Goal: Task Accomplishment & Management: Manage account settings

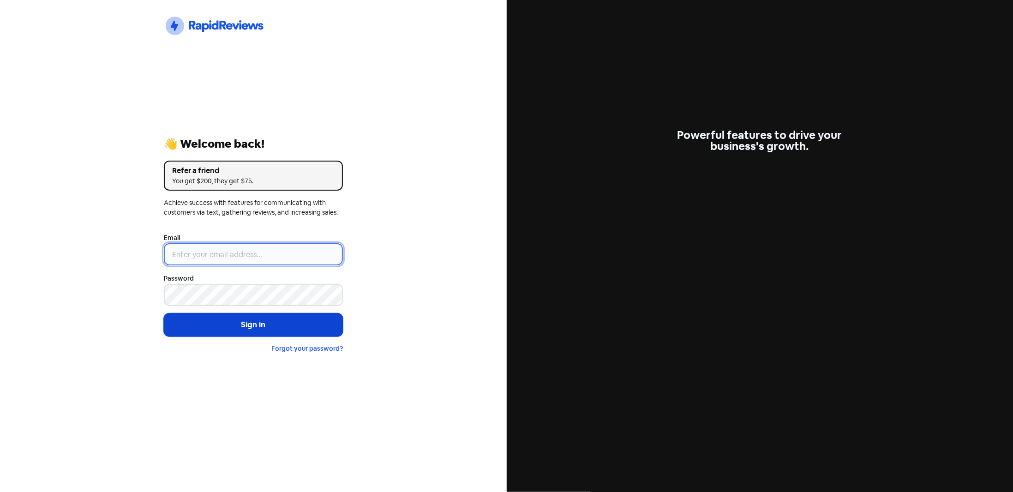
type input "[EMAIL_ADDRESS][DOMAIN_NAME]"
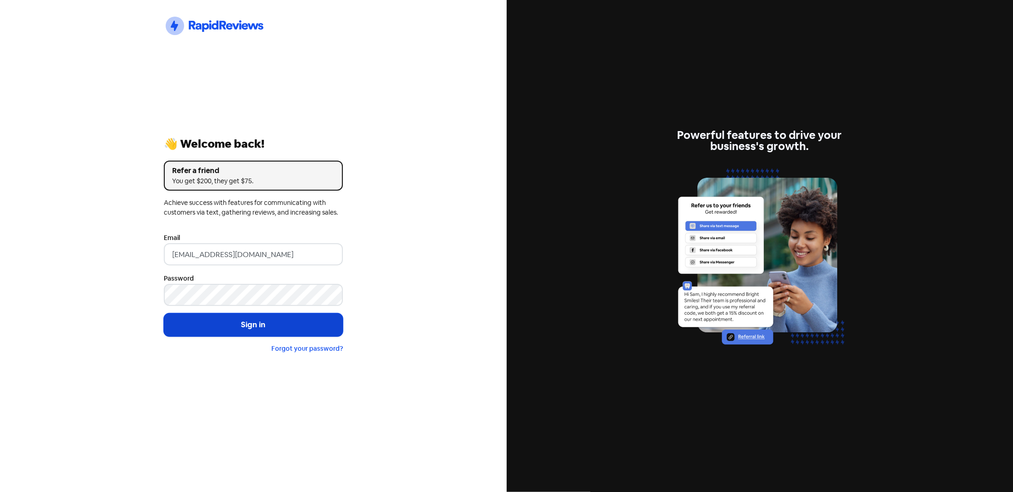
click at [280, 325] on button "Sign in" at bounding box center [253, 324] width 179 height 23
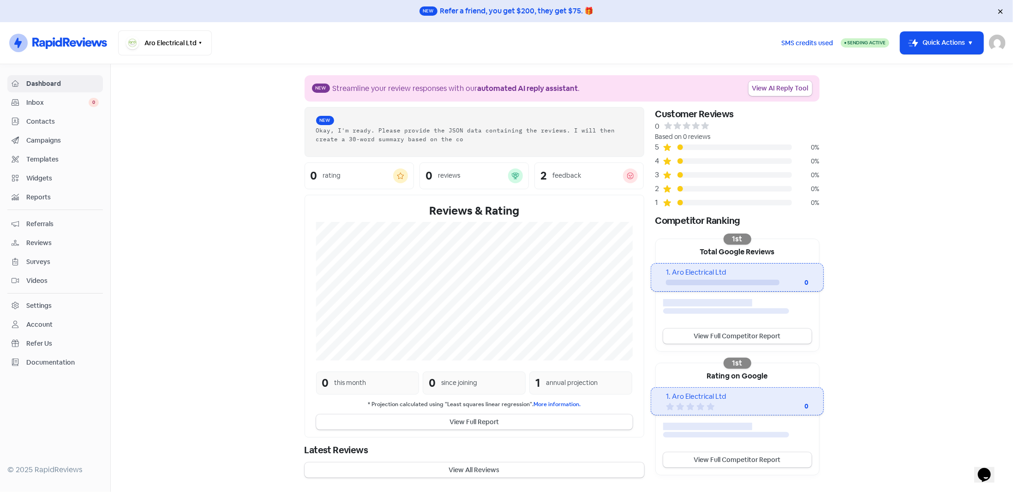
click at [32, 301] on div "Settings" at bounding box center [38, 306] width 25 height 10
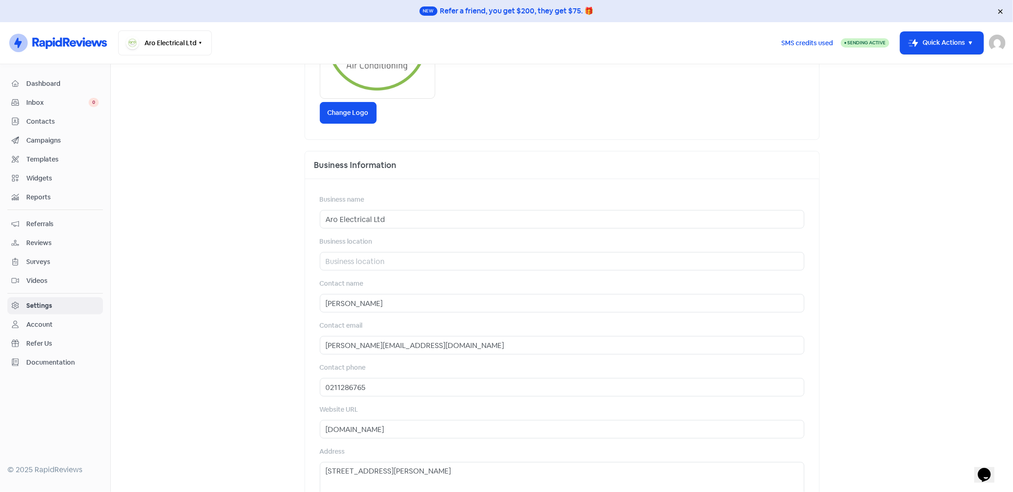
scroll to position [257, 0]
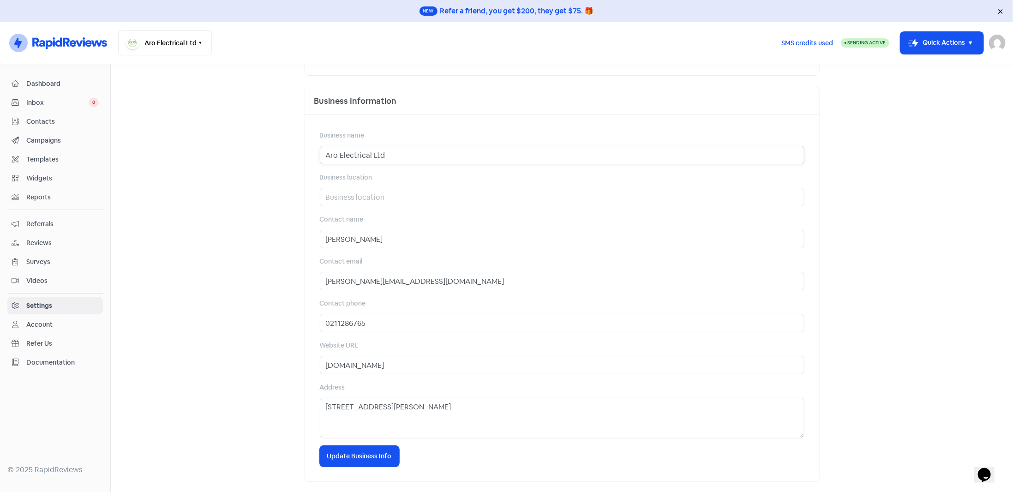
drag, startPoint x: 367, startPoint y: 155, endPoint x: 447, endPoint y: 148, distance: 81.1
click at [447, 148] on input "Aro Electrical Ltd" at bounding box center [562, 155] width 485 height 18
type input "Aro Electrical & Air Conditioning"
click at [365, 204] on input "text" at bounding box center [562, 197] width 485 height 18
type input "Drury, Auckland"
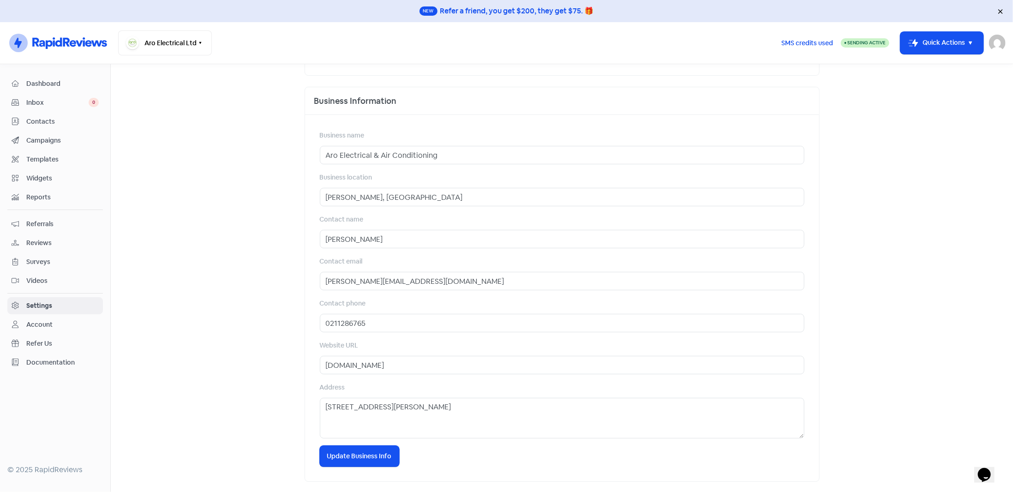
click at [258, 214] on main "Business Invitations Integrations Reviews Contacts AI Inbox Business Settings B…" at bounding box center [562, 278] width 903 height 428
click at [381, 195] on input "Drury, Auckland" at bounding box center [562, 197] width 485 height 18
click at [385, 460] on span "Update Business Info" at bounding box center [359, 457] width 65 height 10
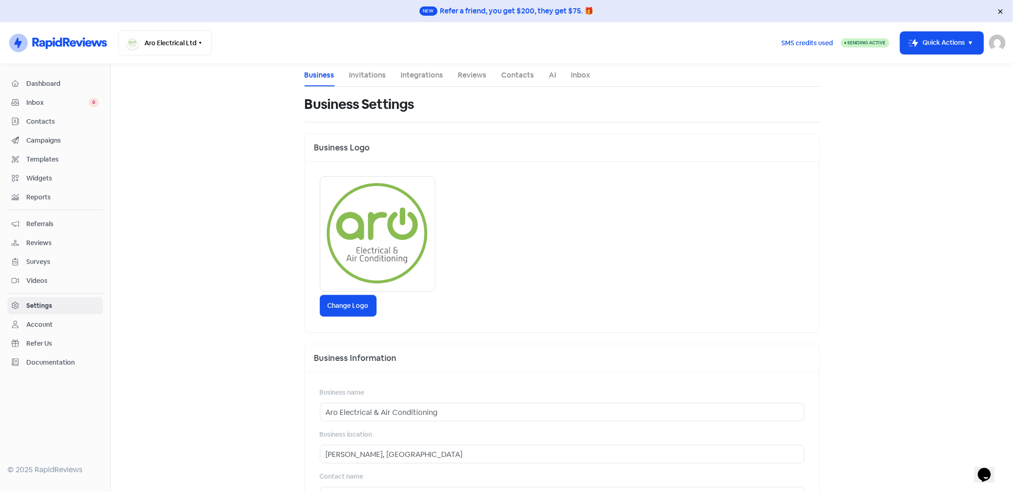
click at [40, 320] on div "Account" at bounding box center [39, 325] width 26 height 10
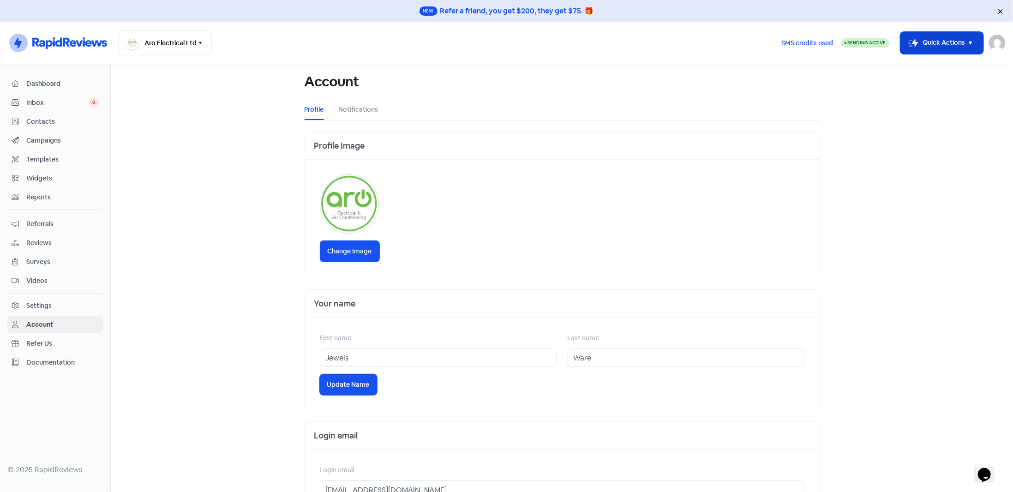
click at [969, 43] on icon "button" at bounding box center [970, 42] width 11 height 11
click at [1001, 44] on img at bounding box center [997, 43] width 17 height 17
click at [881, 82] on main "Account Profile Notifications Profile Image Change Image Your name First name J…" at bounding box center [562, 278] width 903 height 428
click at [183, 39] on button "Aro Electrical Ltd" at bounding box center [165, 42] width 94 height 25
click at [195, 229] on main "Account Profile Notifications Profile Image Change Image Your name First name J…" at bounding box center [562, 278] width 903 height 428
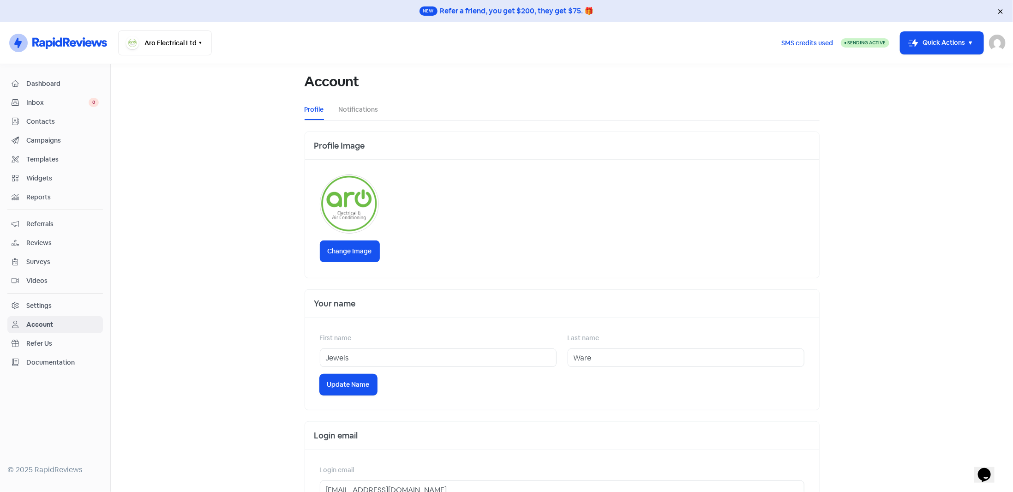
click at [41, 302] on div "Settings" at bounding box center [38, 306] width 25 height 10
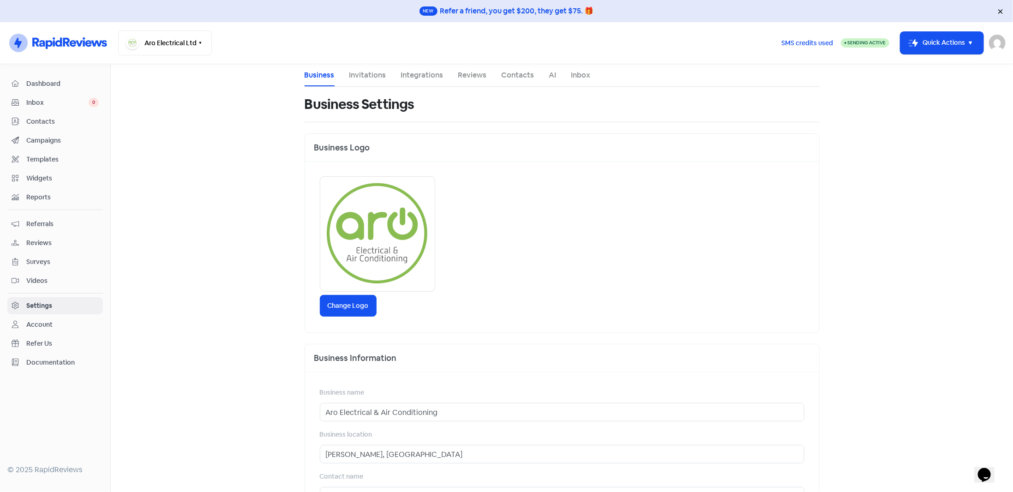
click at [347, 316] on div "Change Logo" at bounding box center [562, 308] width 485 height 18
click at [348, 307] on label "Change Logo" at bounding box center [348, 306] width 57 height 22
click at [0, 0] on input "Change Logo" at bounding box center [0, 0] width 0 height 0
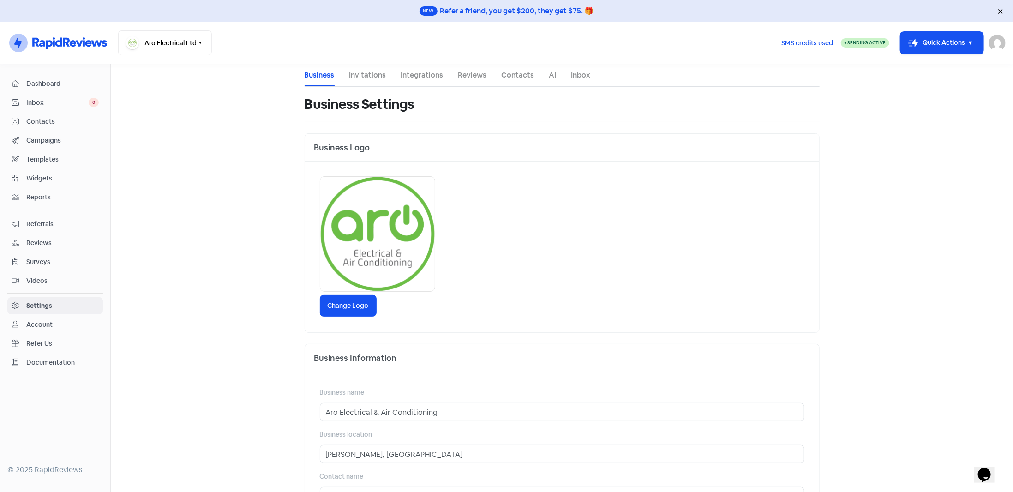
scroll to position [257, 0]
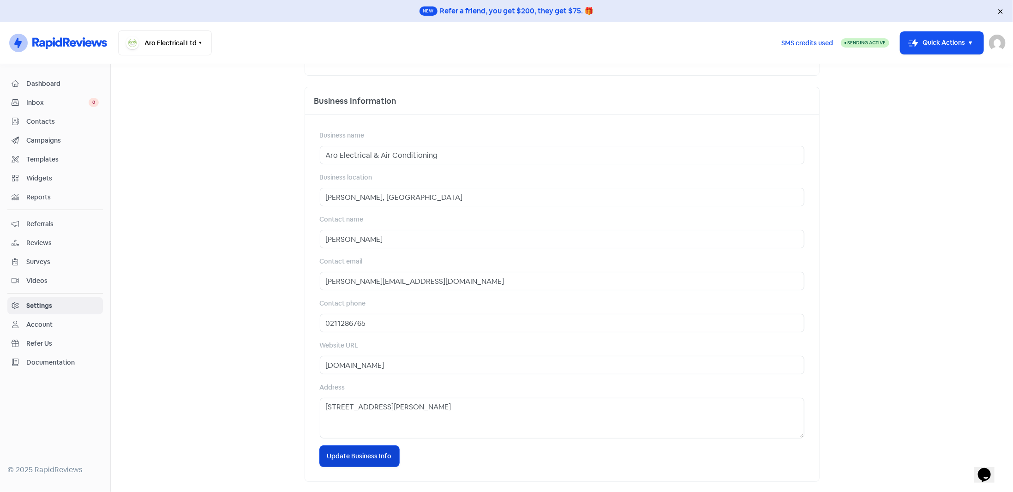
click at [349, 464] on button "Icon For Loading Update Business Info" at bounding box center [359, 456] width 79 height 21
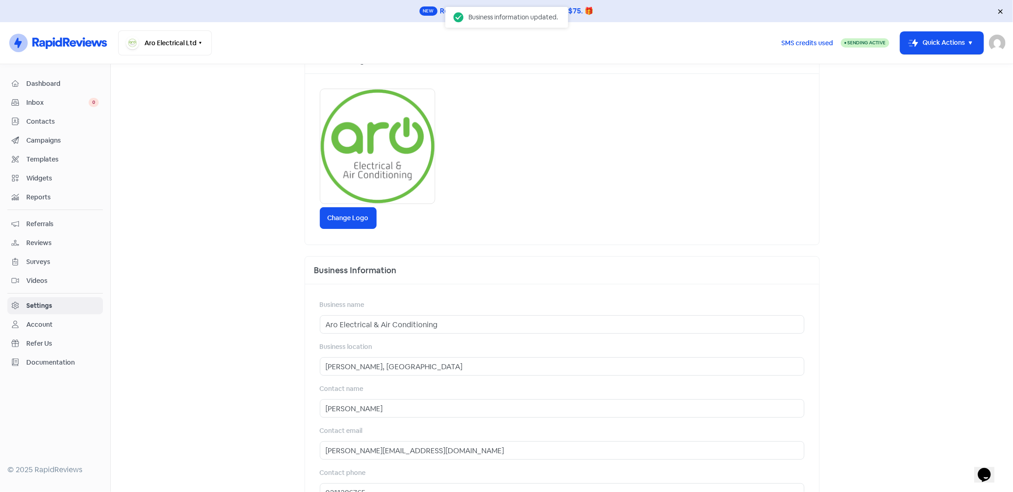
scroll to position [0, 0]
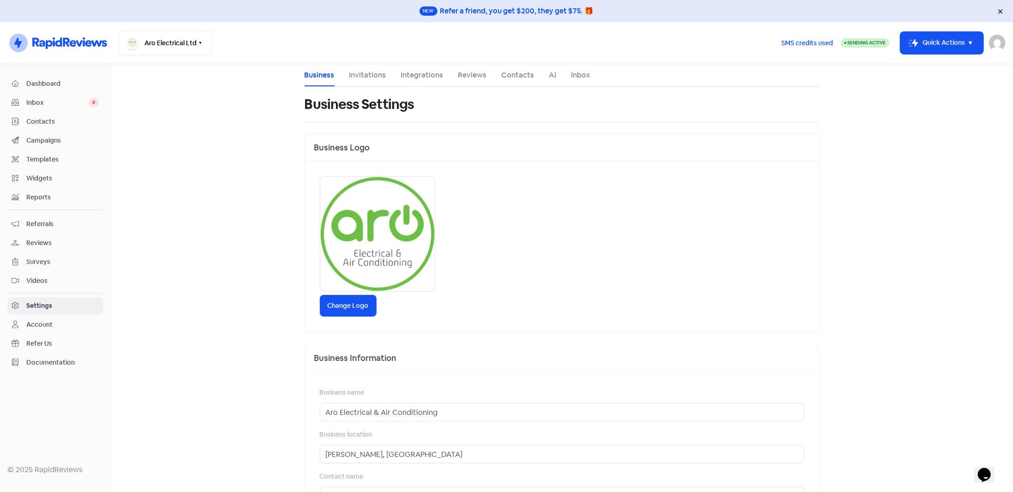
click at [370, 78] on link "Invitations" at bounding box center [368, 75] width 37 height 11
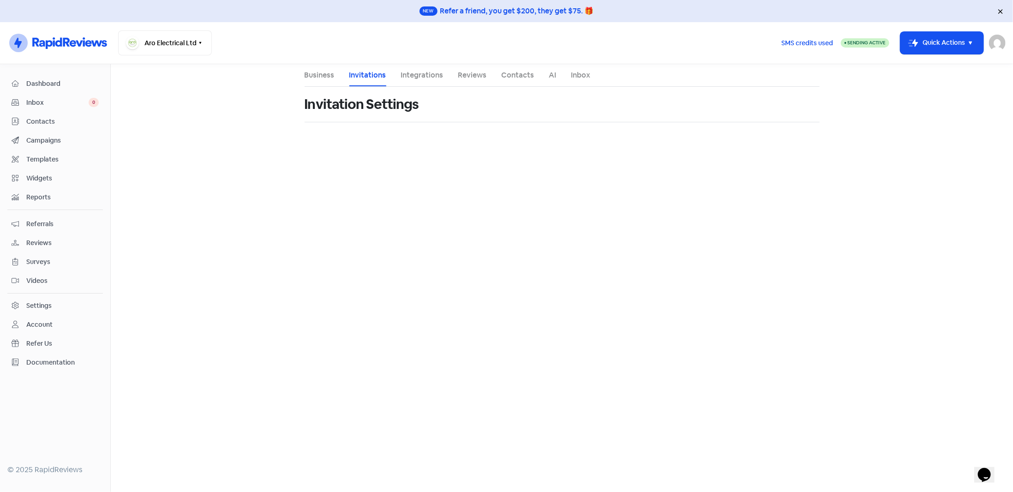
select select "Pacific/Auckland"
select select "07:00:00"
select select "18:00:00"
select select "07:00:00"
select select "18:00:00"
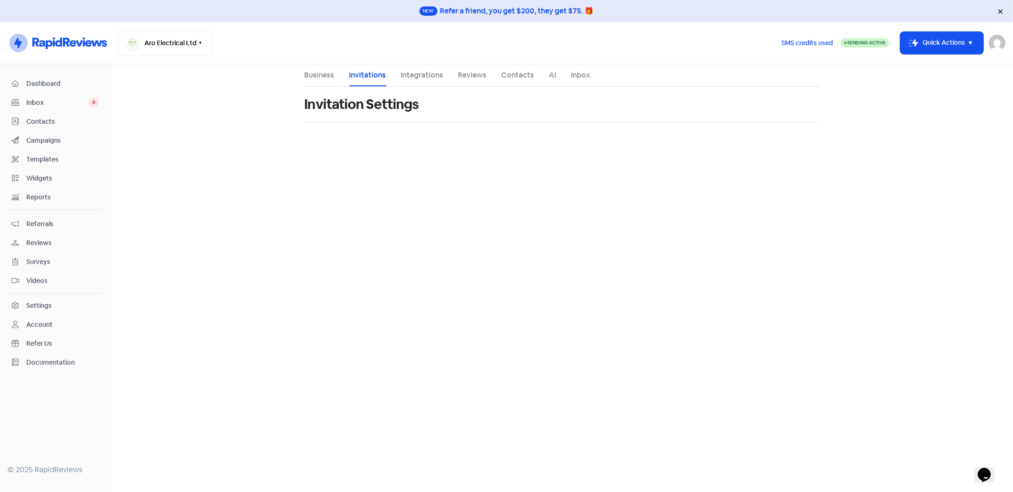
select select "07:00:00"
select select "18:00:00"
select select "07:00:00"
select select "18:00:00"
select select "07:00:00"
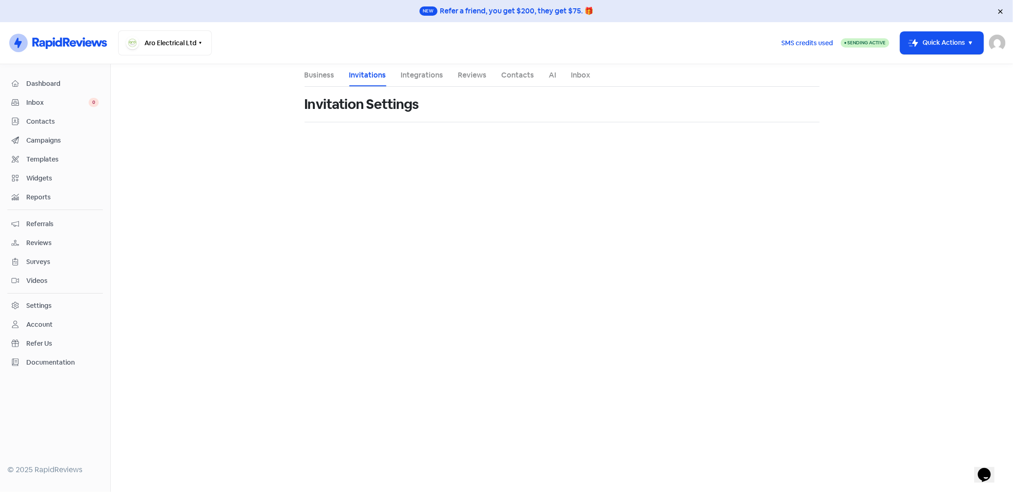
select select "18:00:00"
select select "NZ"
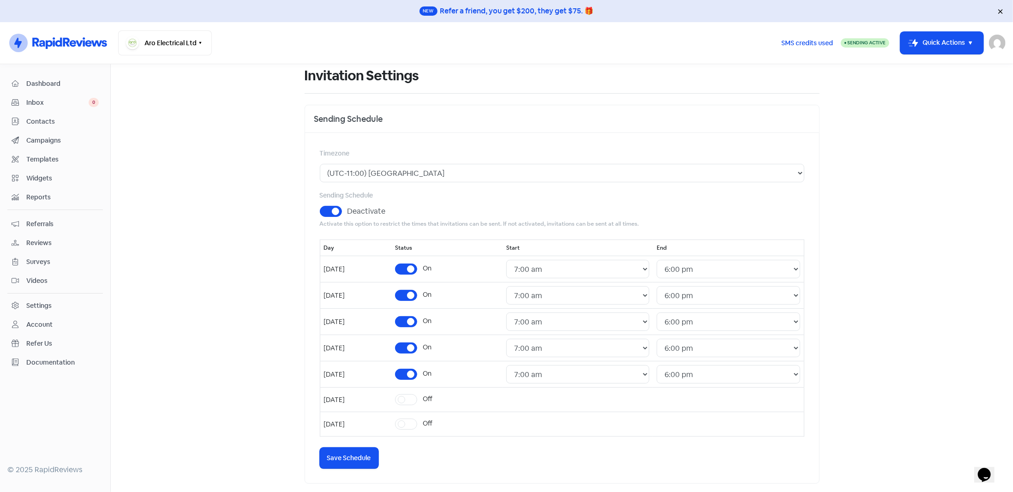
scroll to position [46, 0]
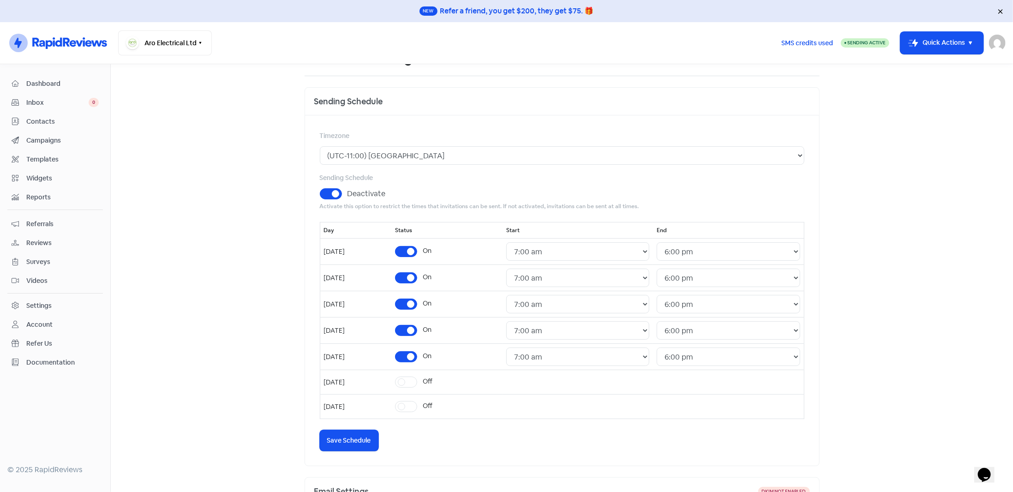
click at [433, 380] on label "Off" at bounding box center [428, 382] width 10 height 10
click at [429, 380] on input "Off" at bounding box center [426, 380] width 6 height 6
checkbox input "true"
select select "09:00:00"
select select "17:30:00"
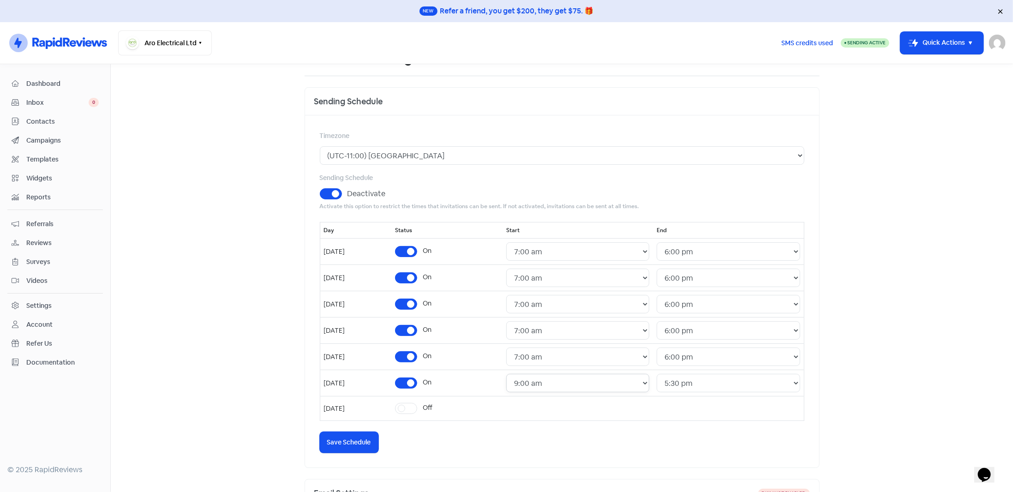
click at [566, 378] on select "24 Hours 12:00 am 12:30 am 1:00 am 1:30 am 2:00 am 2:30 am 3:00 am 3:30 am 4:00…" at bounding box center [577, 383] width 143 height 18
click at [432, 381] on label "On" at bounding box center [427, 383] width 9 height 10
click at [429, 381] on input "On" at bounding box center [426, 381] width 6 height 6
checkbox input "false"
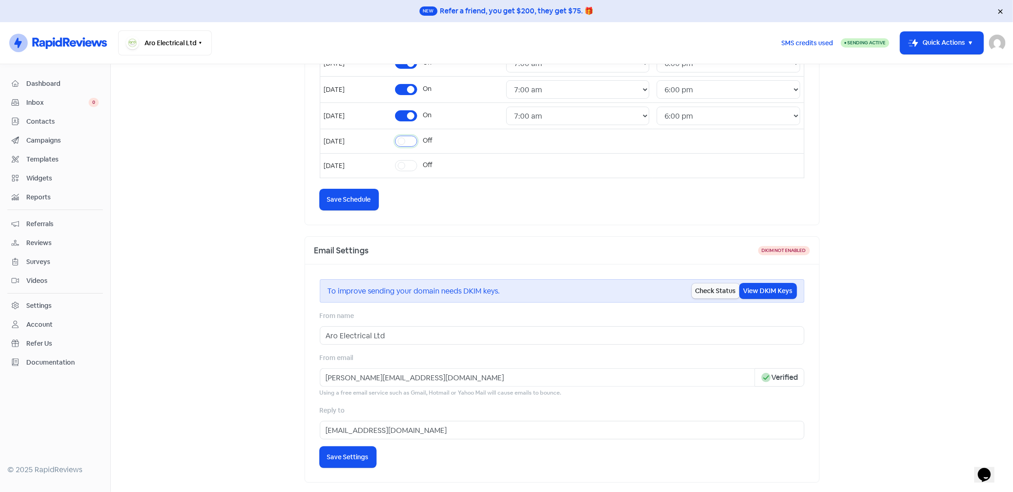
scroll to position [277, 0]
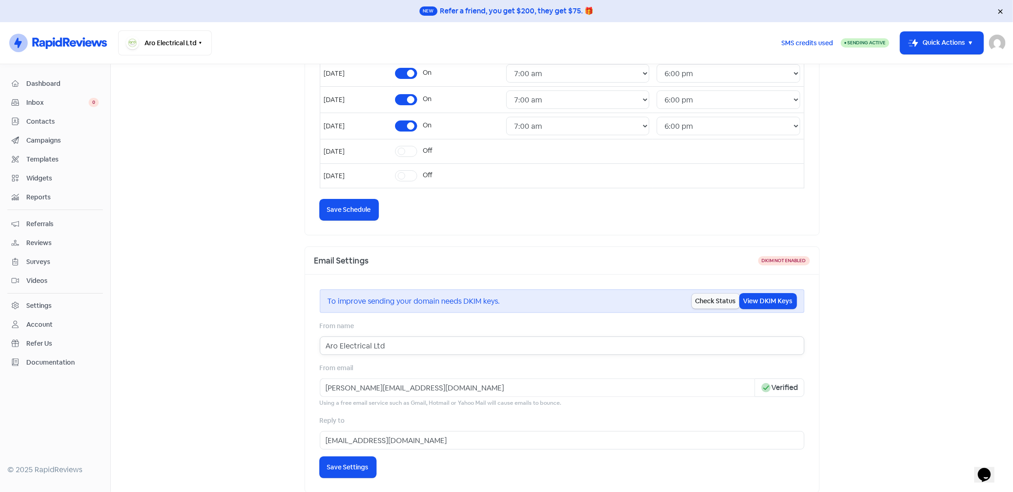
drag, startPoint x: 366, startPoint y: 344, endPoint x: 433, endPoint y: 343, distance: 66.5
click at [433, 343] on input "Aro Electrical Ltd" at bounding box center [562, 346] width 485 height 18
type input "Aro Electrical & Air Conditioning"
click at [941, 322] on main "Business Invitations Integrations Reviews Contacts AI Inbox Invitation Settings…" at bounding box center [562, 278] width 903 height 428
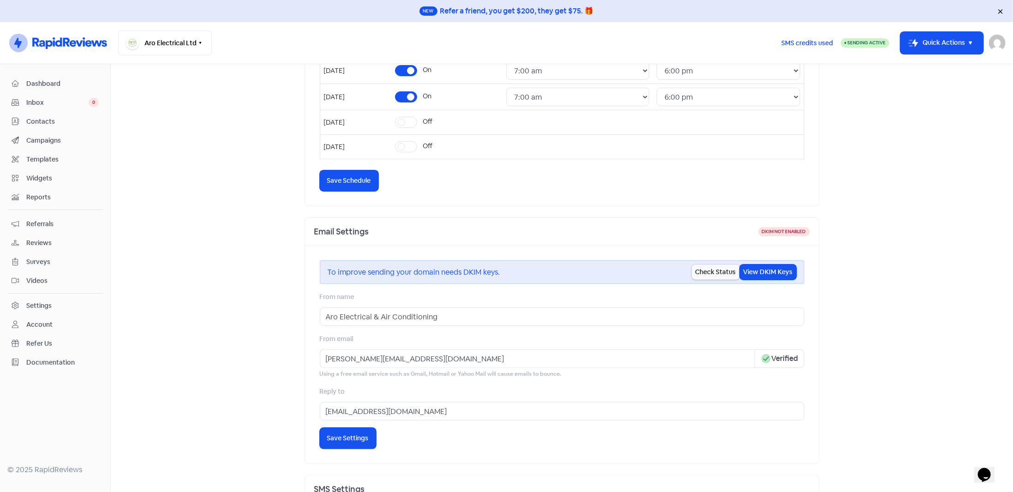
scroll to position [323, 0]
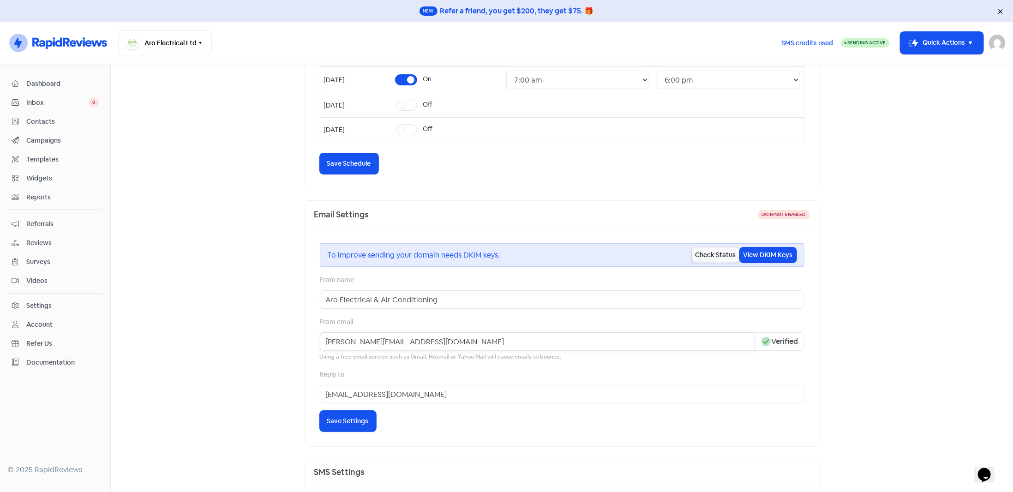
drag, startPoint x: 335, startPoint y: 337, endPoint x: 231, endPoint y: 334, distance: 104.4
click at [259, 334] on main "Business Invitations Integrations Reviews Contacts AI Inbox Invitation Settings…" at bounding box center [562, 278] width 903 height 428
type input "info@aroelectrical.co.nz"
click at [225, 334] on main "Business Invitations Integrations Reviews Contacts AI Inbox Invitation Settings…" at bounding box center [562, 278] width 903 height 428
click at [488, 395] on input "info@aroelectrical.co.nz" at bounding box center [562, 394] width 485 height 18
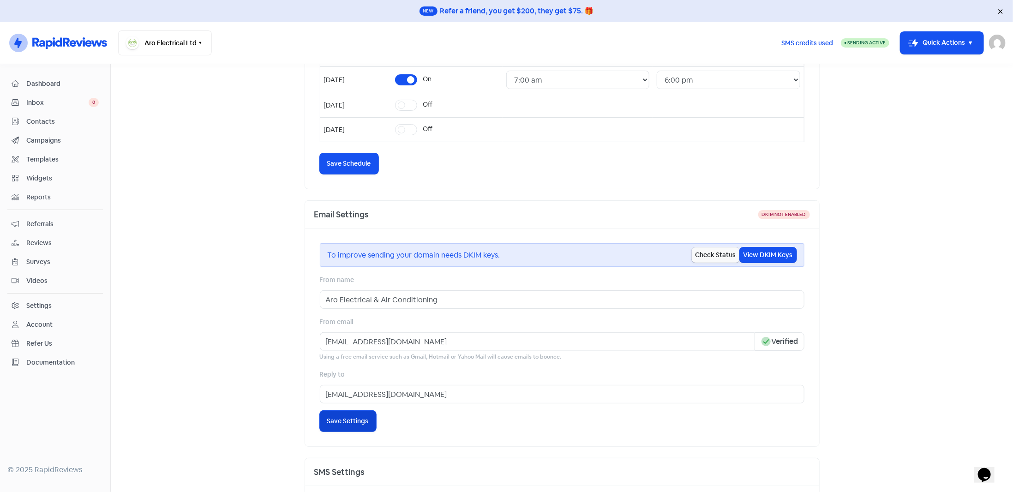
click at [334, 425] on button "Icon For Loading Save Settings" at bounding box center [348, 421] width 56 height 21
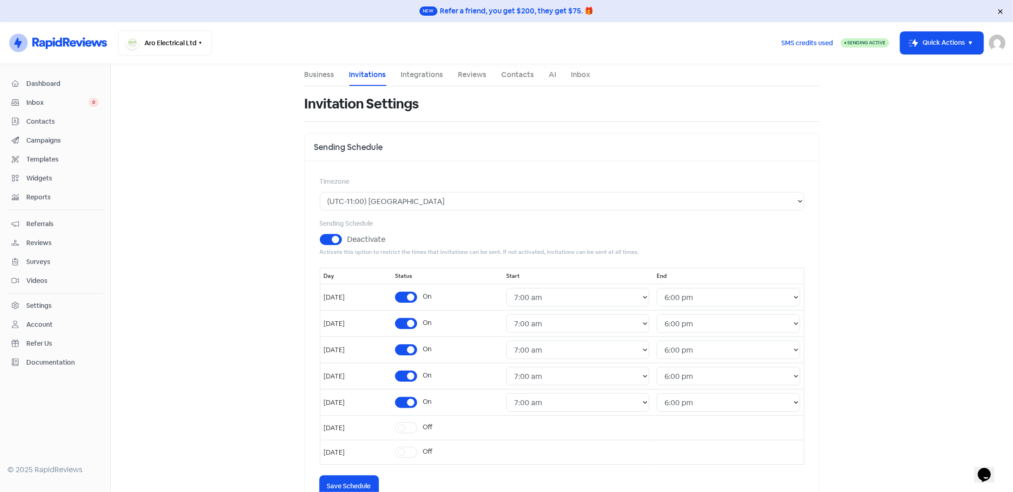
scroll to position [0, 0]
click at [187, 35] on button "Aro Electrical Ltd" at bounding box center [165, 42] width 94 height 25
click at [173, 108] on div "All businesses" at bounding box center [168, 108] width 47 height 11
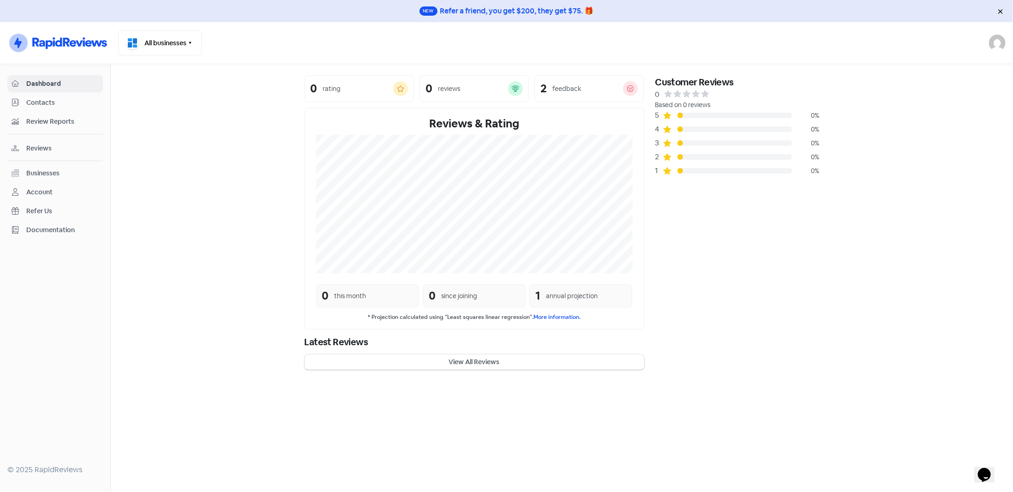
click at [55, 187] on div "Account" at bounding box center [55, 192] width 87 height 11
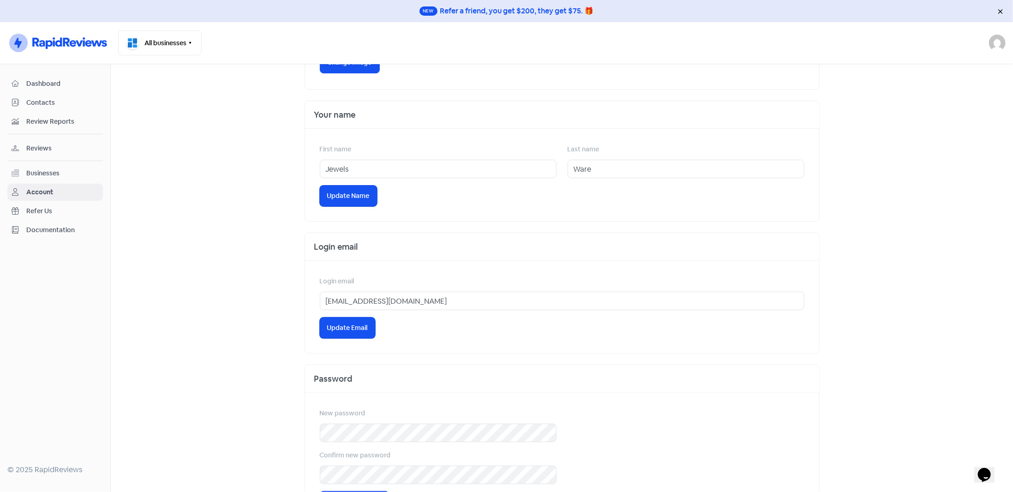
scroll to position [191, 0]
click at [41, 169] on div "Businesses" at bounding box center [42, 174] width 33 height 10
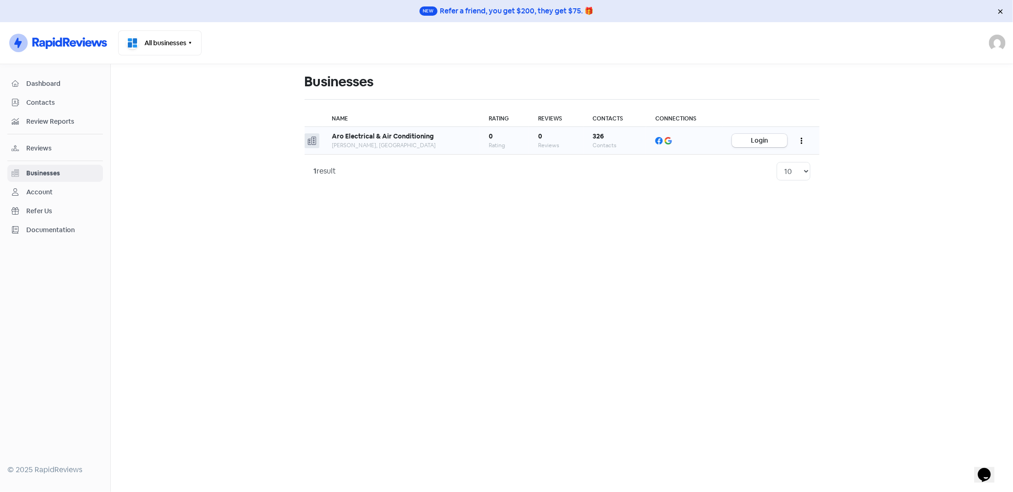
click at [344, 137] on b "Aro Electrical & Air Conditioning" at bounding box center [383, 136] width 102 height 8
click at [806, 139] on button "button" at bounding box center [802, 141] width 18 height 22
click at [761, 162] on link "Edit" at bounding box center [773, 164] width 73 height 18
click at [774, 139] on button "Login" at bounding box center [759, 140] width 55 height 13
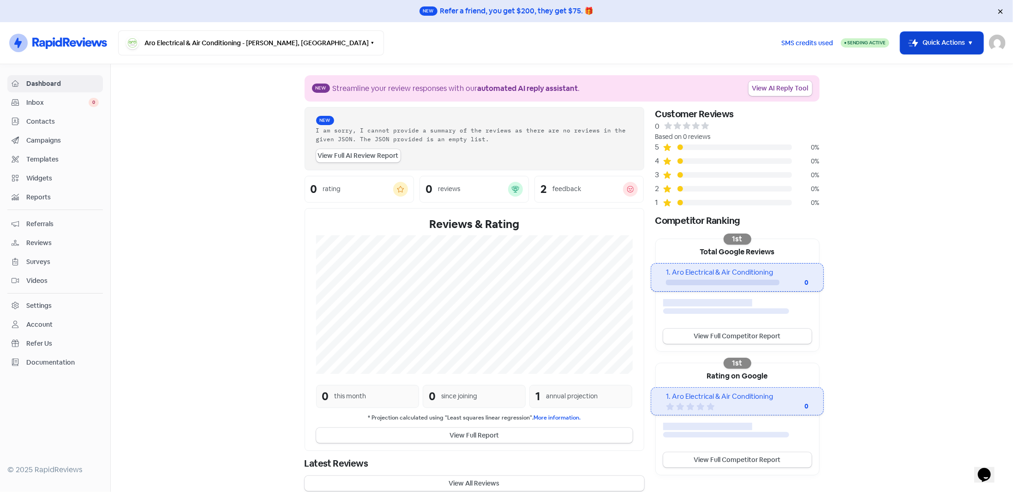
click at [940, 46] on button "Icon For Thunder-move Quick Actions" at bounding box center [942, 43] width 83 height 22
click at [953, 209] on section "New Streamline your review responses with our automated AI reply assistant . Vi…" at bounding box center [562, 283] width 903 height 438
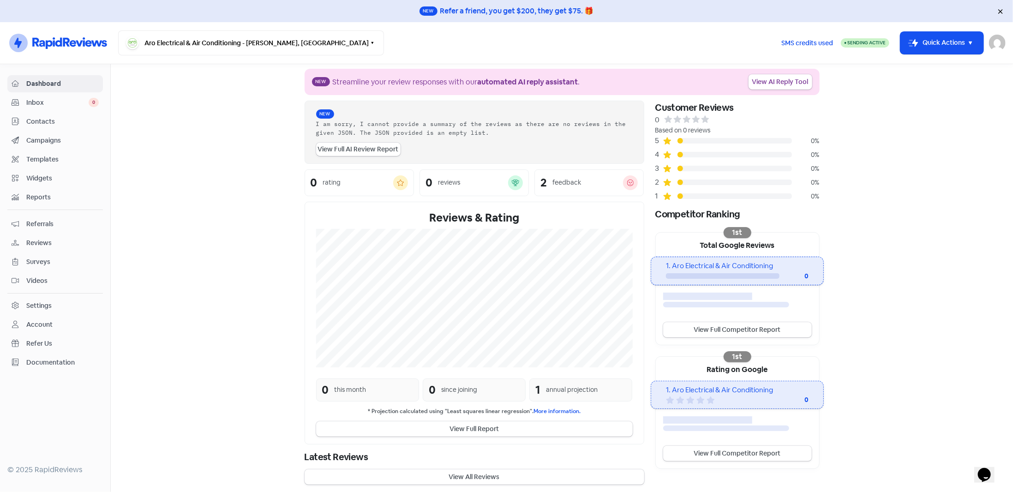
scroll to position [8, 0]
click at [36, 122] on span "Contacts" at bounding box center [62, 122] width 72 height 10
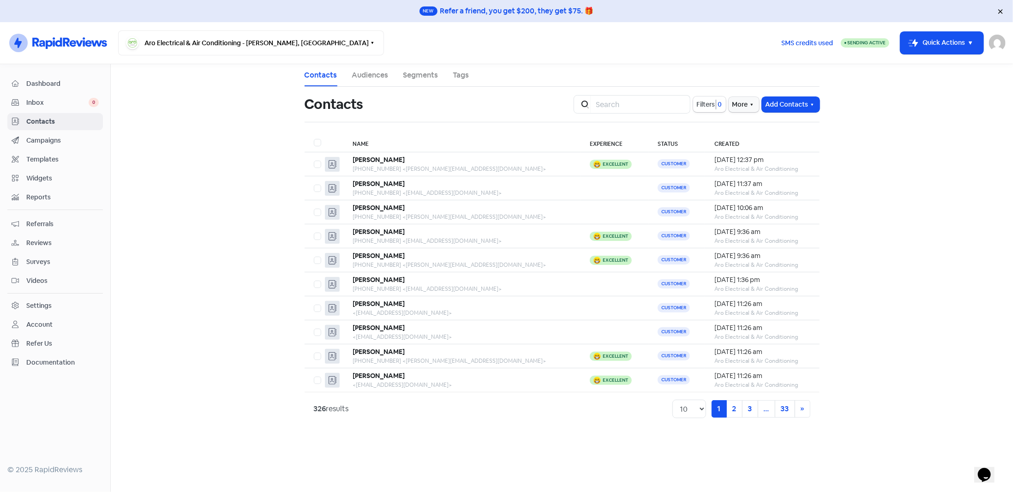
click at [53, 138] on span "Campaigns" at bounding box center [62, 141] width 72 height 10
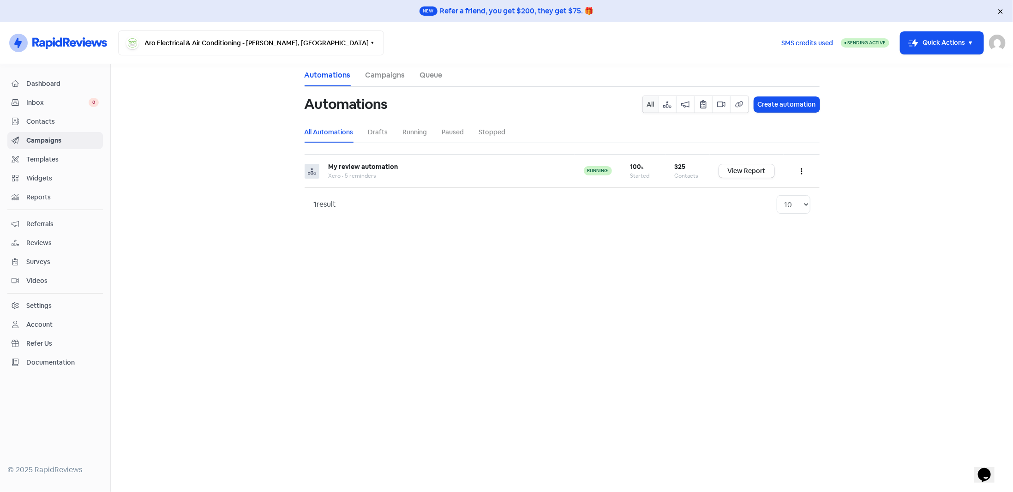
click at [394, 77] on link "Campaigns" at bounding box center [386, 75] width 40 height 11
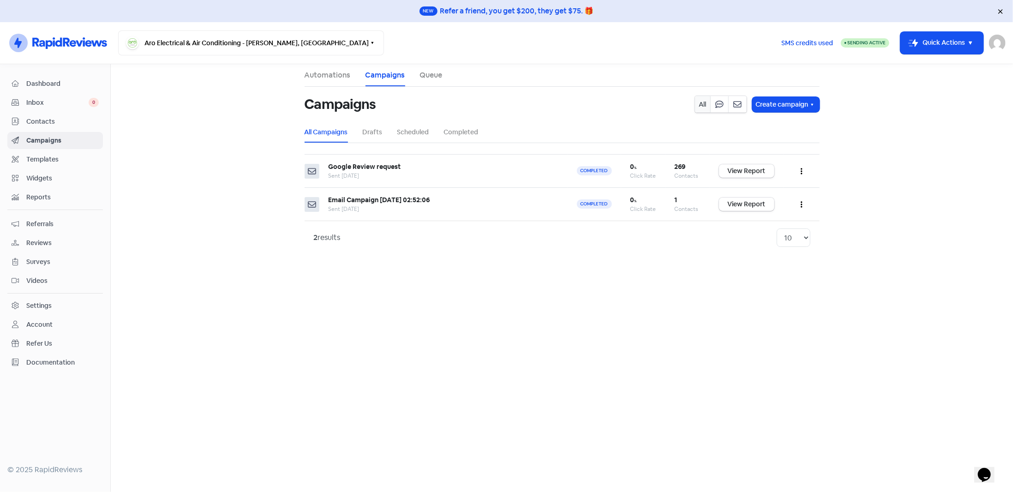
click at [45, 157] on span "Templates" at bounding box center [62, 160] width 72 height 10
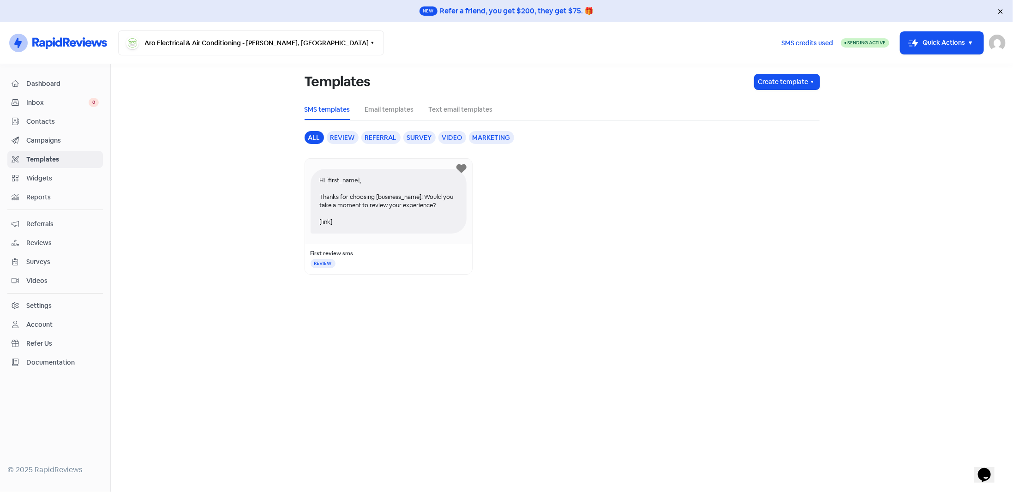
click at [55, 175] on span "Widgets" at bounding box center [62, 179] width 72 height 10
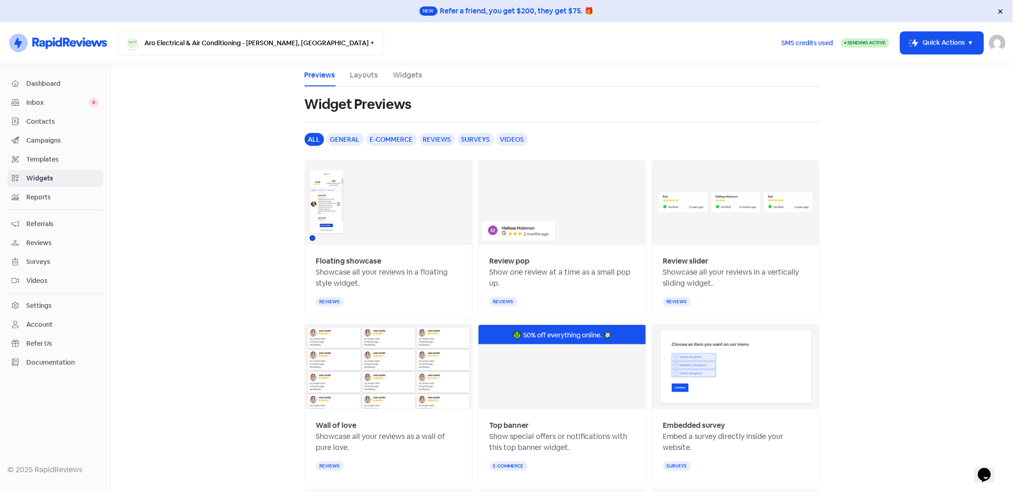
click at [35, 194] on span "Reports" at bounding box center [62, 198] width 72 height 10
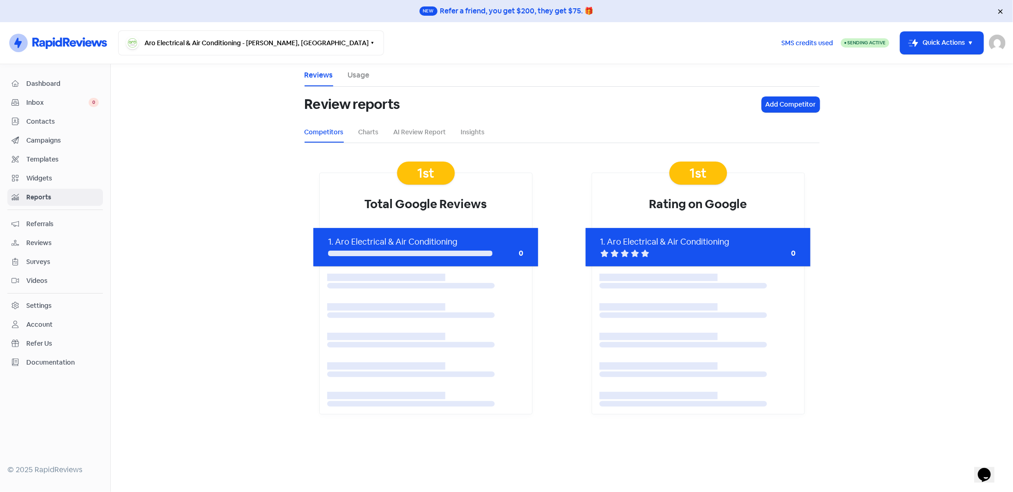
click at [44, 243] on span "Reviews" at bounding box center [62, 243] width 72 height 10
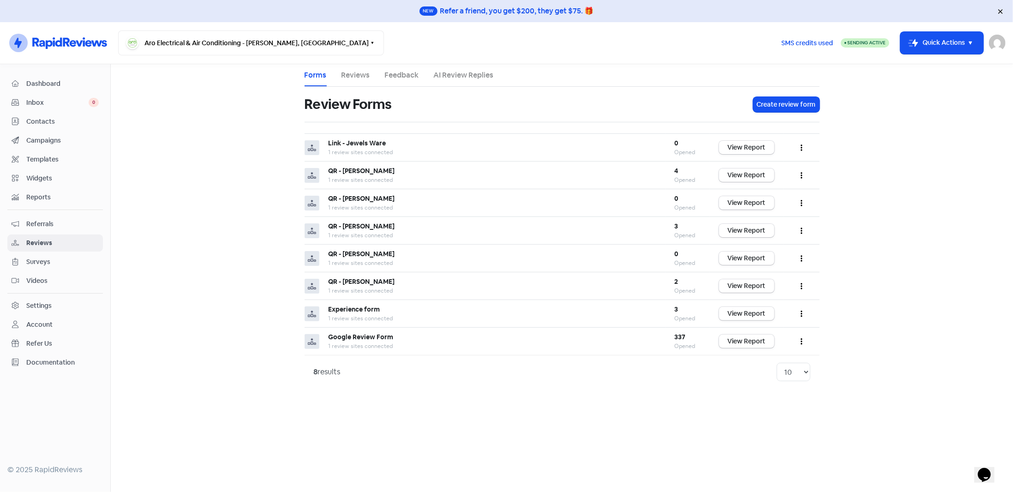
click at [50, 257] on span "Surveys" at bounding box center [62, 262] width 72 height 10
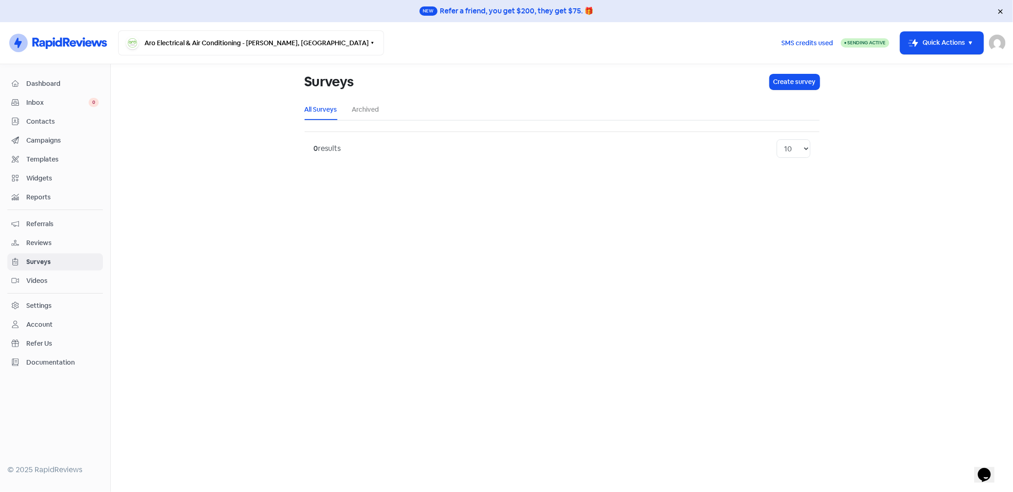
click at [43, 276] on span "Videos" at bounding box center [62, 281] width 72 height 10
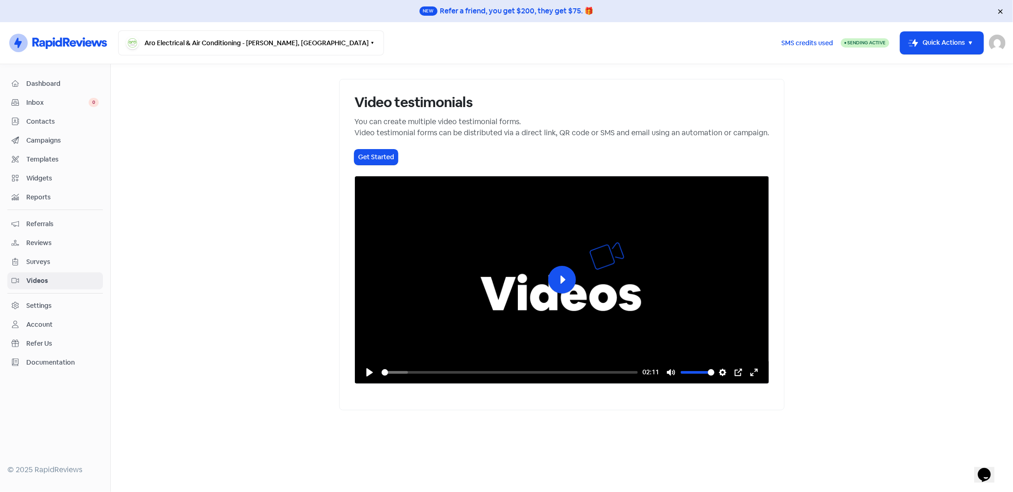
click at [42, 301] on div "Settings" at bounding box center [38, 306] width 25 height 10
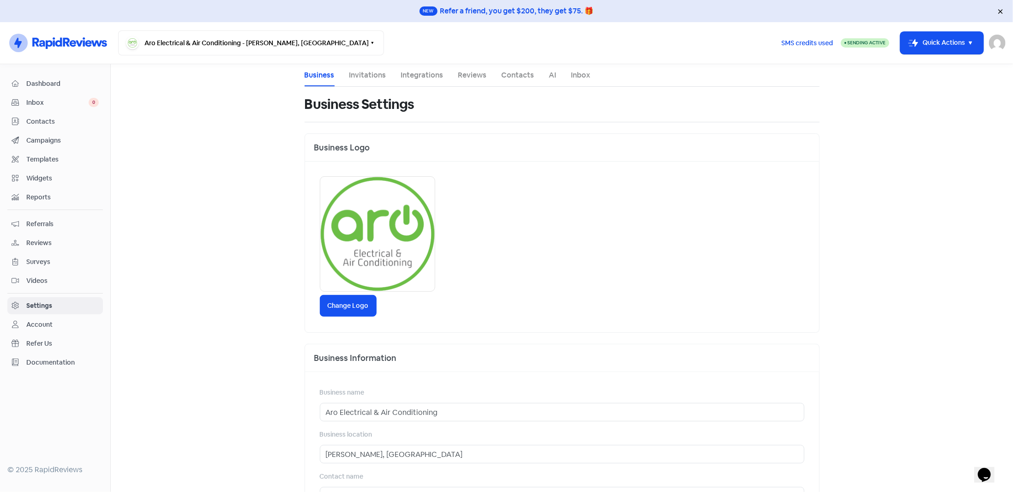
click at [515, 78] on link "Contacts" at bounding box center [518, 75] width 33 height 11
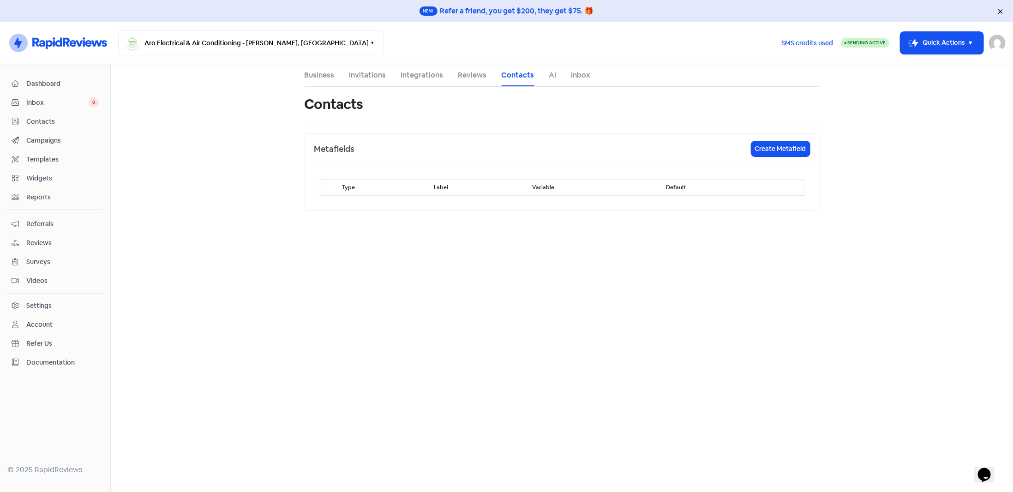
click at [583, 77] on link "Inbox" at bounding box center [581, 75] width 19 height 11
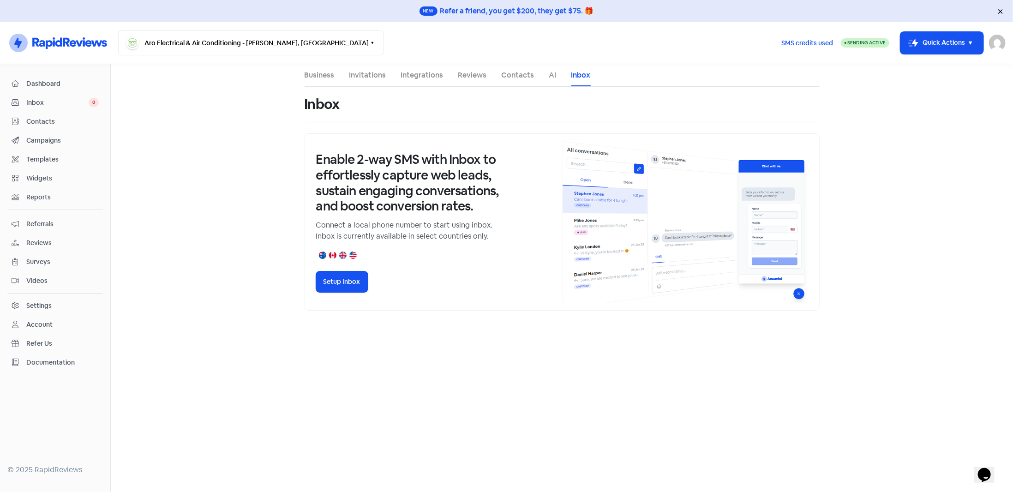
click at [549, 77] on link "AI" at bounding box center [552, 75] width 7 height 11
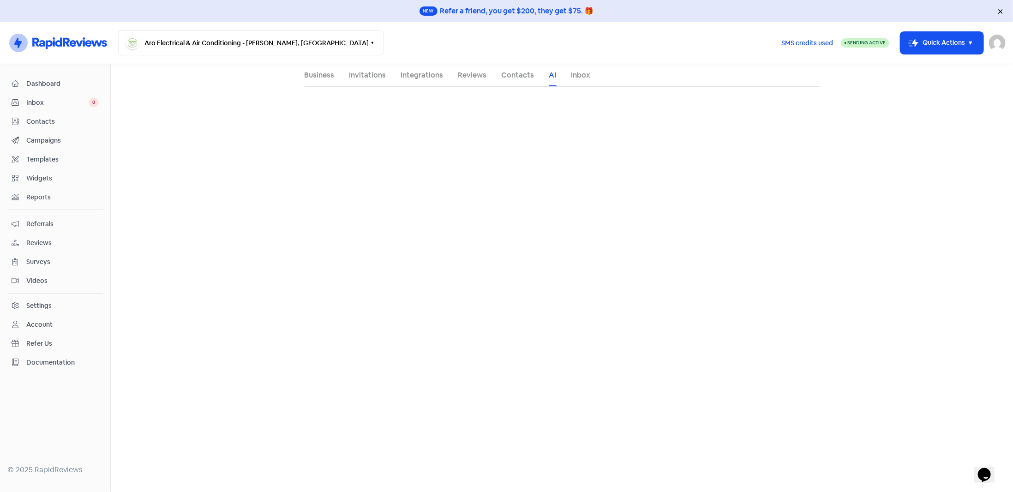
select select "en-NZ"
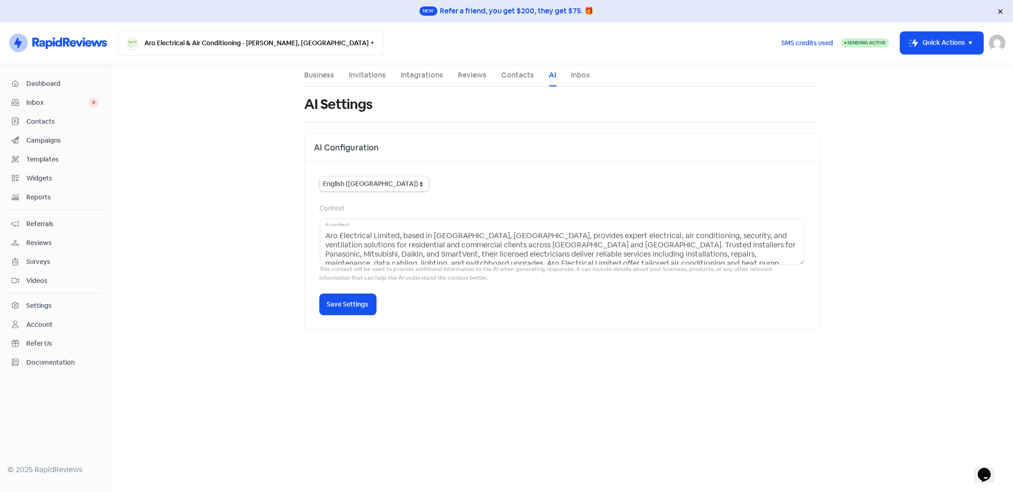
click at [550, 77] on link "AI" at bounding box center [552, 75] width 7 height 11
click at [526, 78] on link "Contacts" at bounding box center [518, 75] width 33 height 11
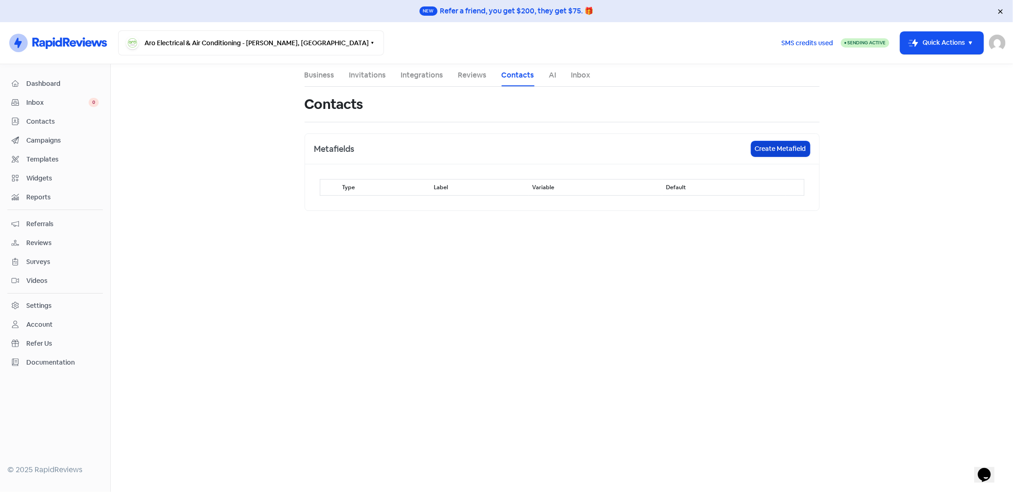
click at [765, 153] on button "Create Metafield" at bounding box center [781, 148] width 59 height 15
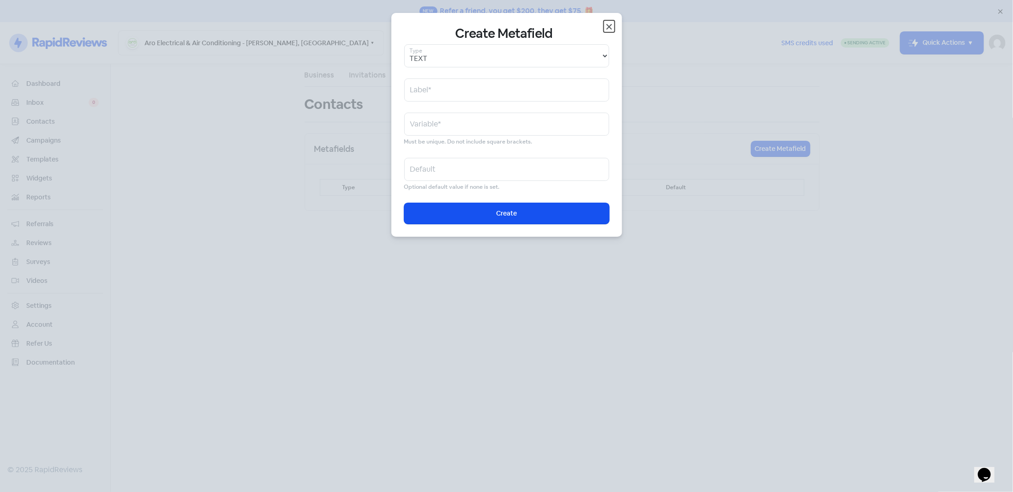
click at [611, 29] on icon "button" at bounding box center [609, 26] width 11 height 11
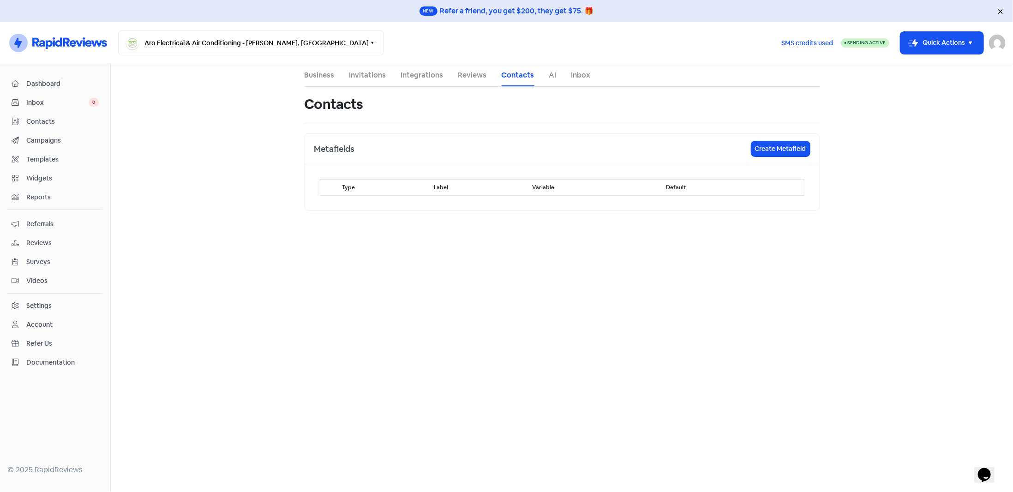
click at [465, 81] on li "Reviews" at bounding box center [472, 75] width 29 height 22
click at [471, 76] on link "Reviews" at bounding box center [472, 75] width 29 height 11
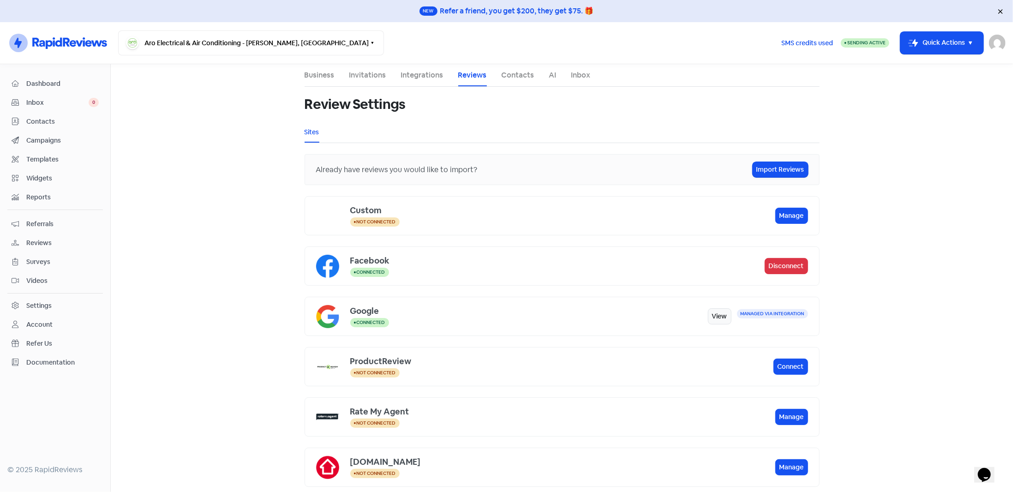
click at [421, 78] on link "Integrations" at bounding box center [422, 75] width 42 height 11
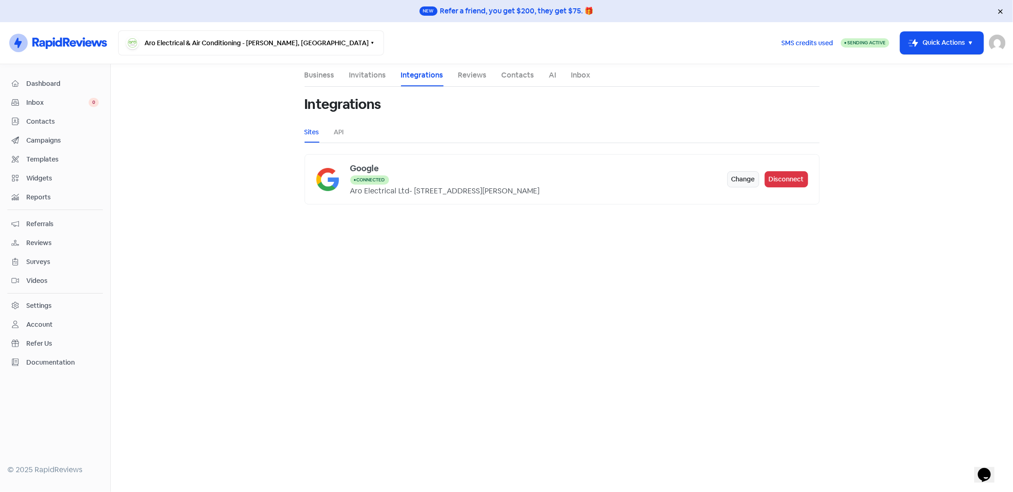
click at [369, 78] on link "Invitations" at bounding box center [368, 75] width 37 height 11
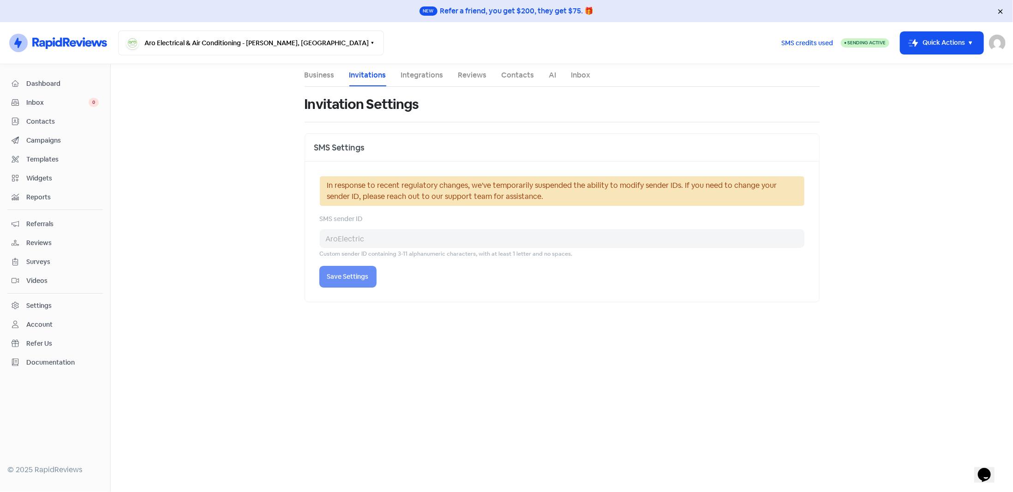
select select "Pacific/Auckland"
select select "07:00:00"
select select "18:00:00"
select select "07:00:00"
select select "18:00:00"
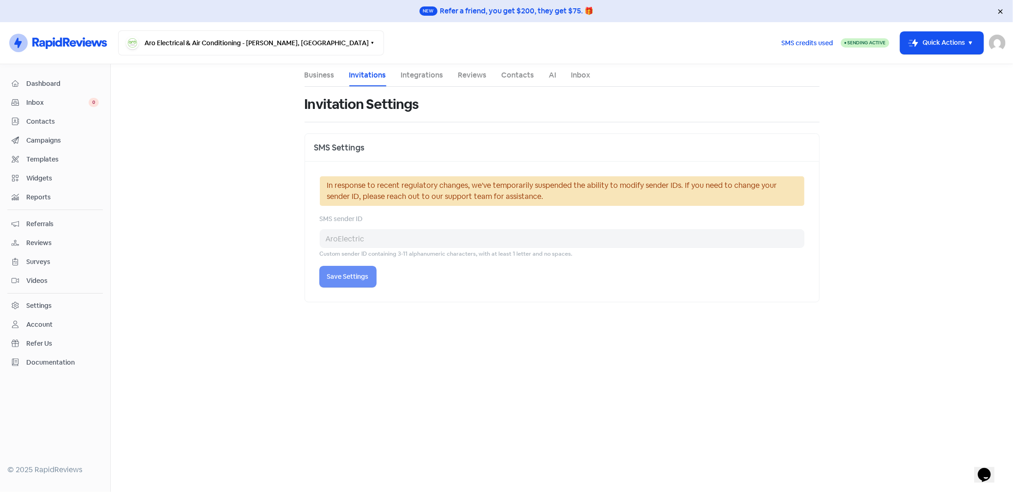
select select "07:00:00"
select select "18:00:00"
select select "07:00:00"
select select "18:00:00"
select select "07:00:00"
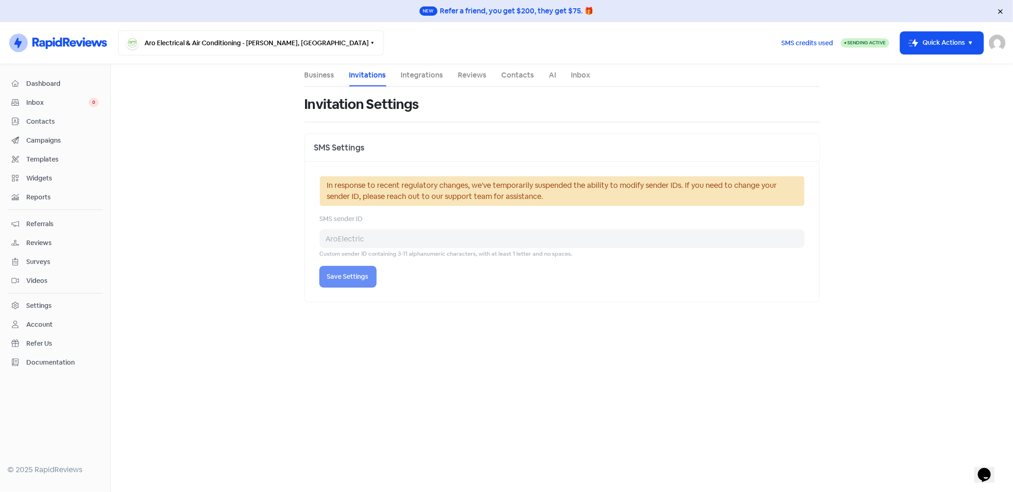
select select "18:00:00"
select select "NZ"
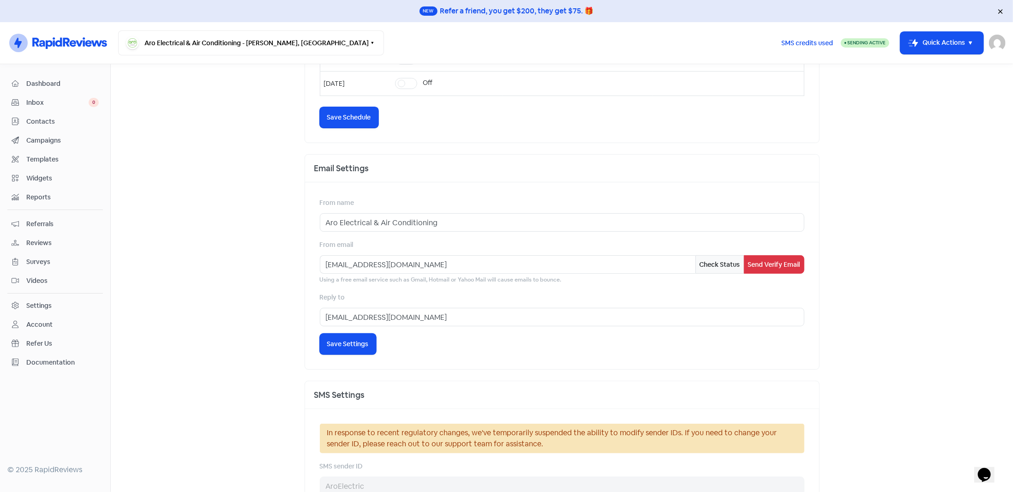
scroll to position [604, 0]
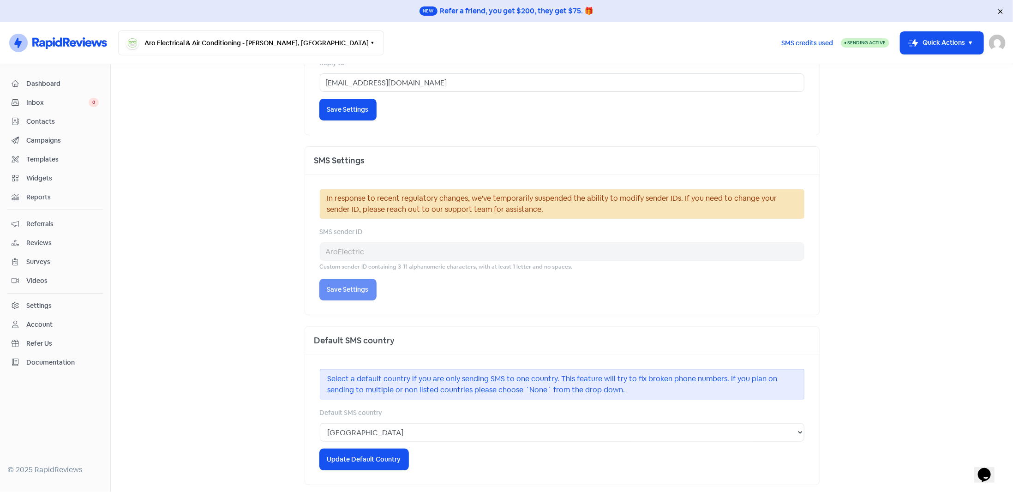
click at [64, 43] on icon at bounding box center [66, 42] width 7 height 9
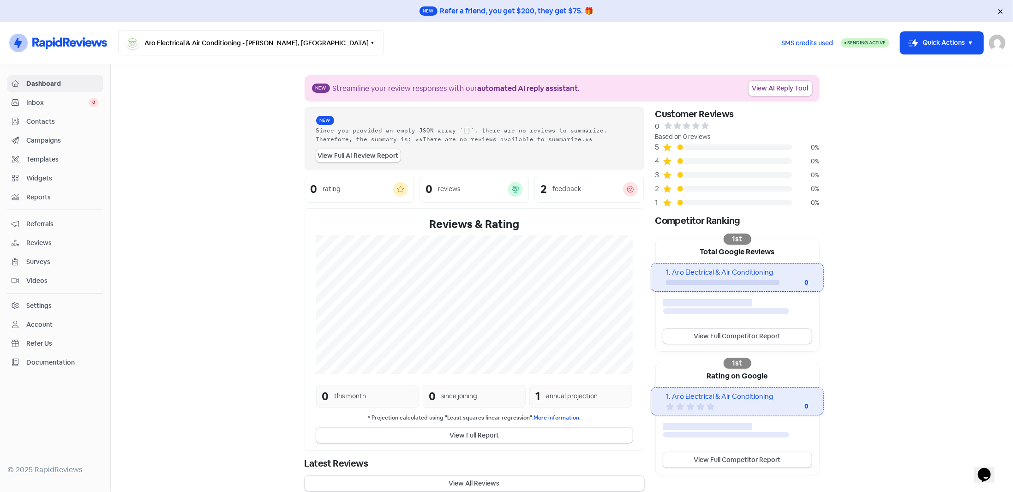
click at [998, 41] on img at bounding box center [997, 43] width 17 height 17
click at [944, 108] on link "Sign out" at bounding box center [947, 106] width 117 height 15
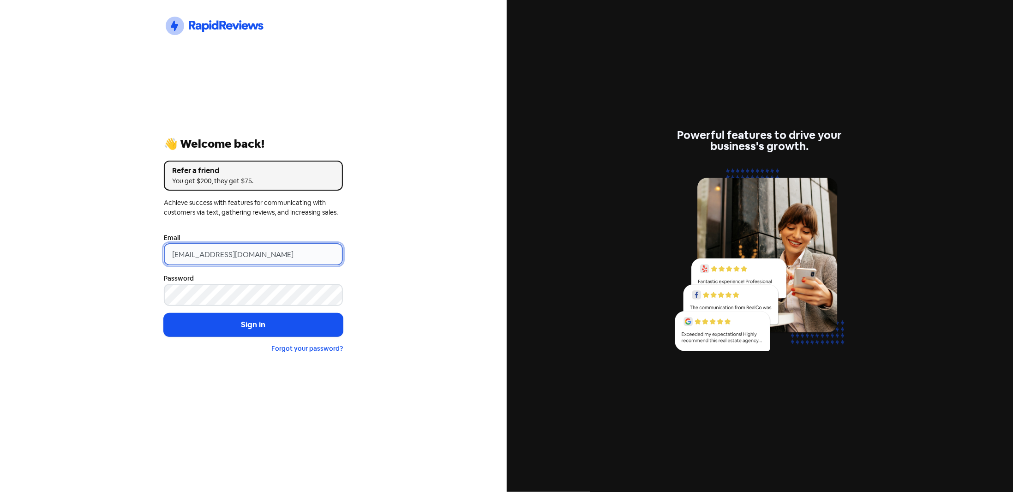
click at [272, 246] on input "[EMAIL_ADDRESS][DOMAIN_NAME]" at bounding box center [253, 254] width 179 height 22
type input "[PERSON_NAME][EMAIL_ADDRESS][DOMAIN_NAME]"
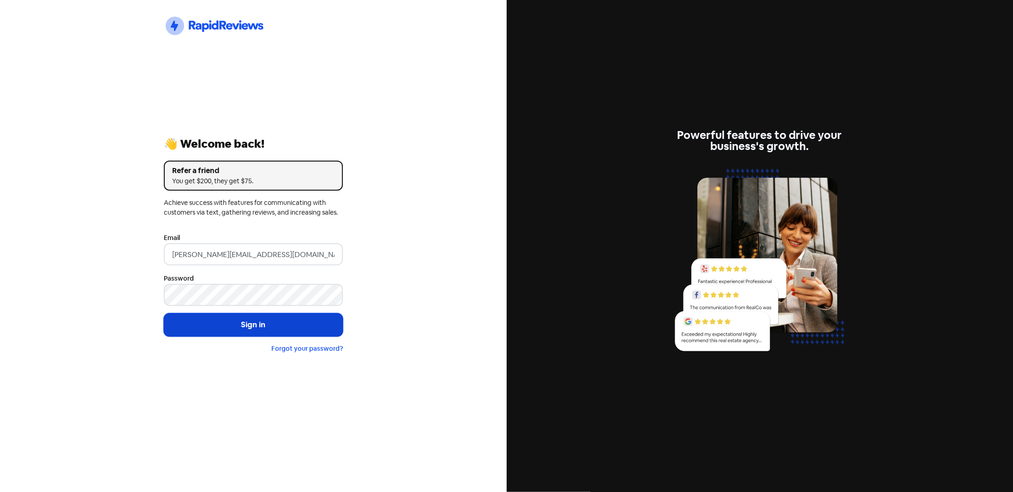
click at [223, 321] on button "Sign in" at bounding box center [253, 324] width 179 height 23
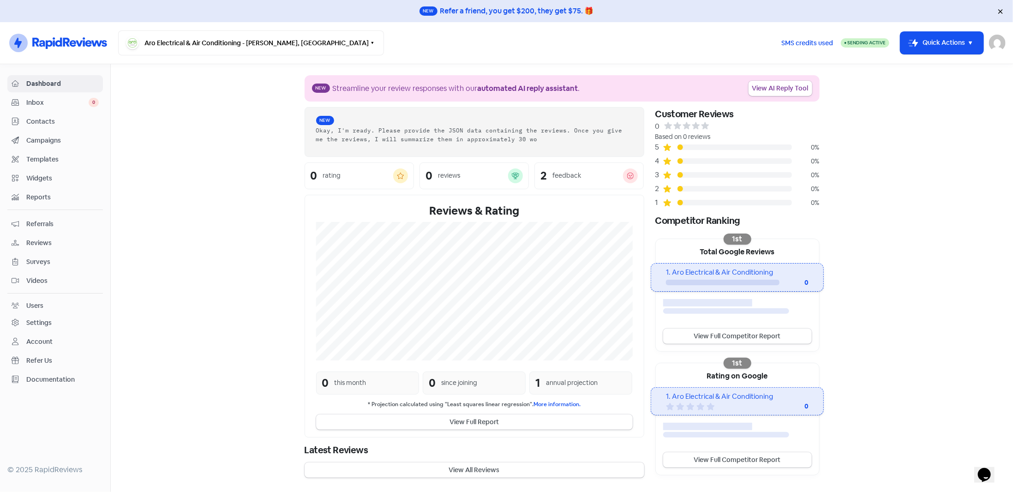
click at [47, 340] on div "Account" at bounding box center [39, 342] width 26 height 10
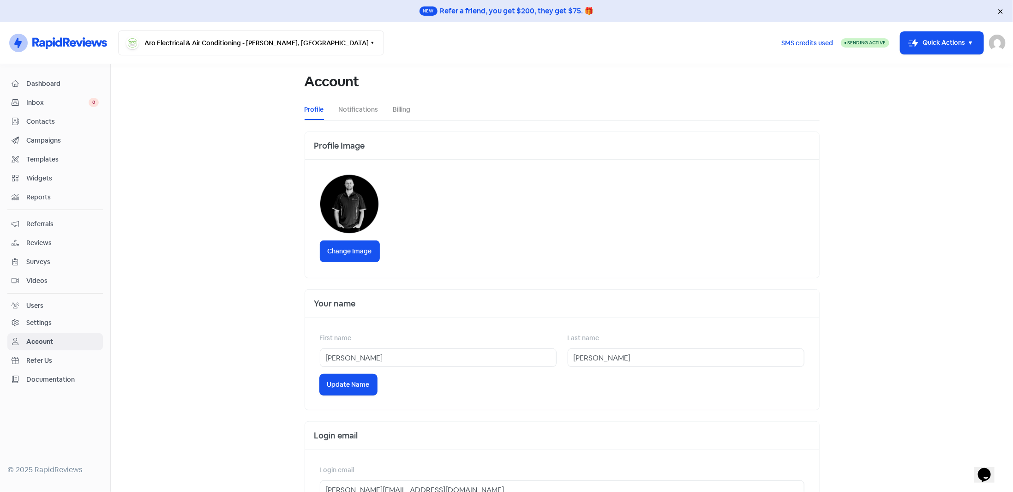
click at [412, 111] on ul "Profile Notifications Billing" at bounding box center [562, 109] width 515 height 21
click at [404, 111] on link "Billing" at bounding box center [402, 110] width 18 height 10
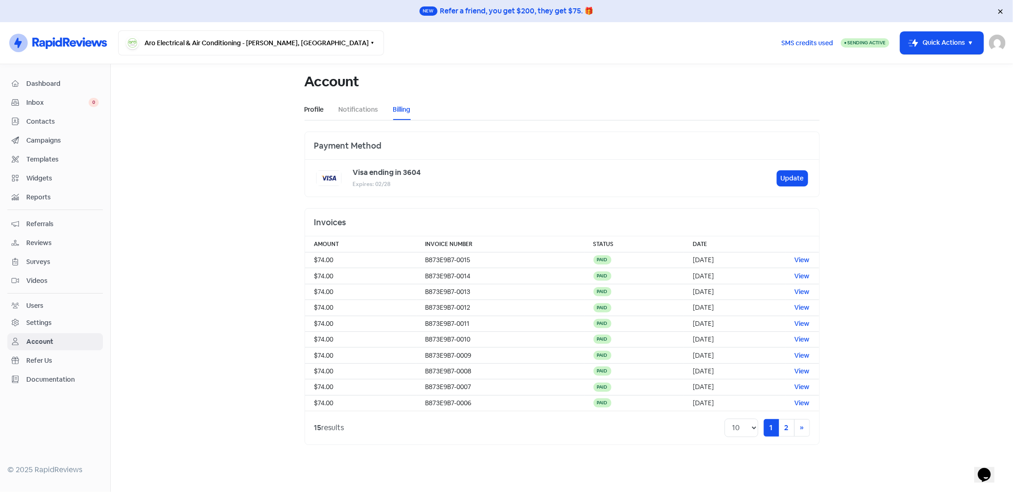
click at [321, 112] on link "Profile" at bounding box center [314, 110] width 19 height 10
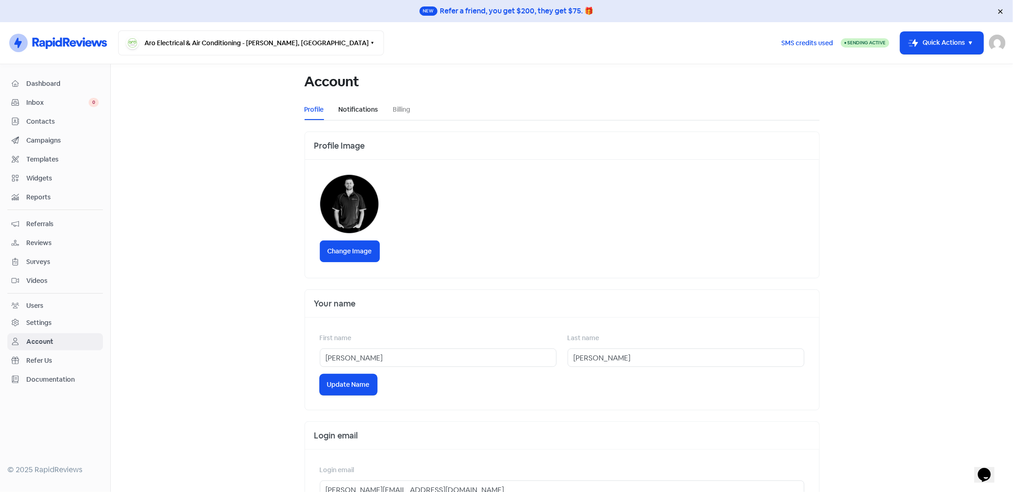
click at [353, 110] on link "Notifications" at bounding box center [359, 110] width 40 height 10
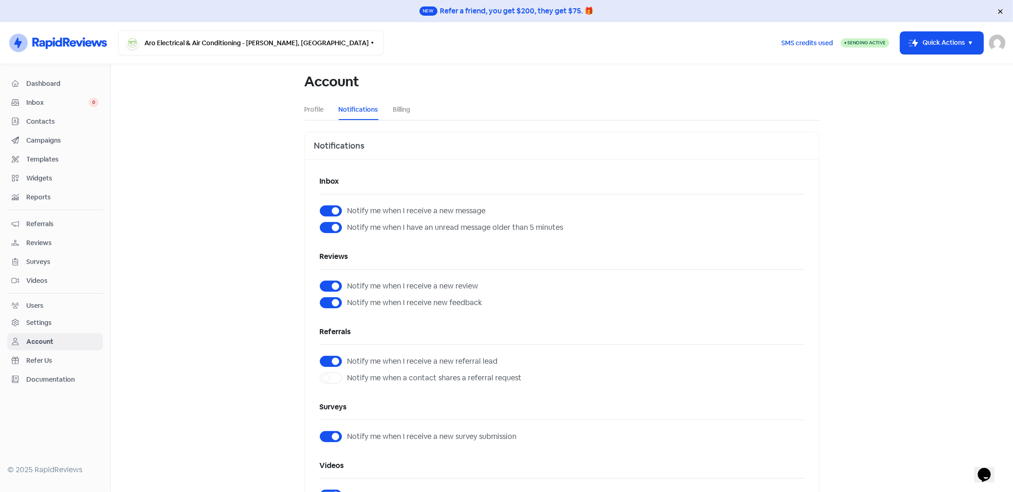
click at [43, 301] on div "Users" at bounding box center [55, 306] width 87 height 11
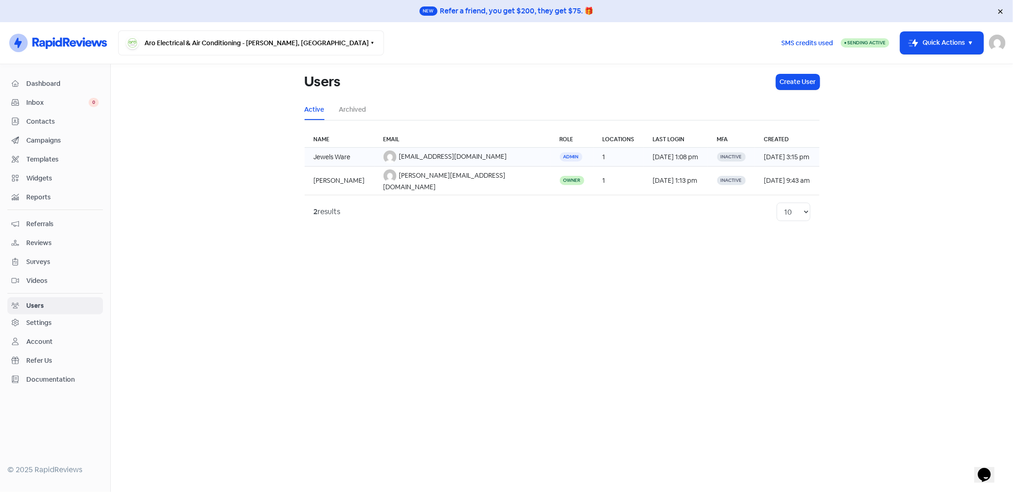
click at [764, 153] on td "[DATE] 3:15 pm" at bounding box center [787, 157] width 65 height 19
